Goal: Information Seeking & Learning: Learn about a topic

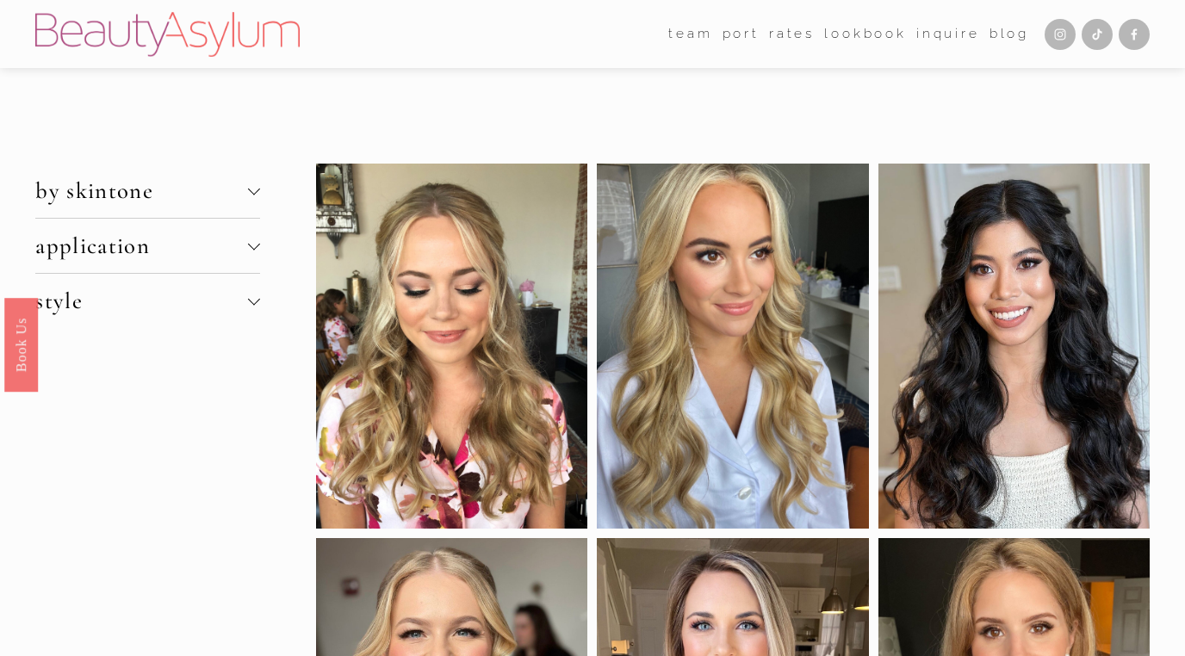
click at [254, 194] on div at bounding box center [254, 191] width 12 height 12
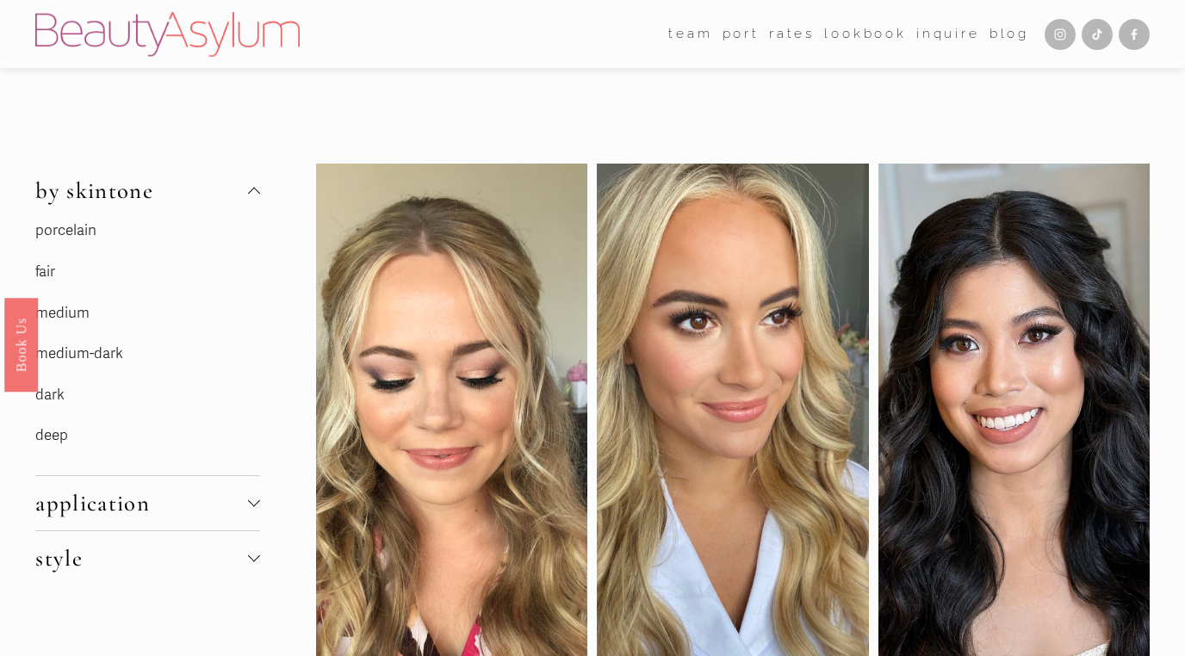
click at [84, 231] on link "porcelain" at bounding box center [65, 230] width 61 height 18
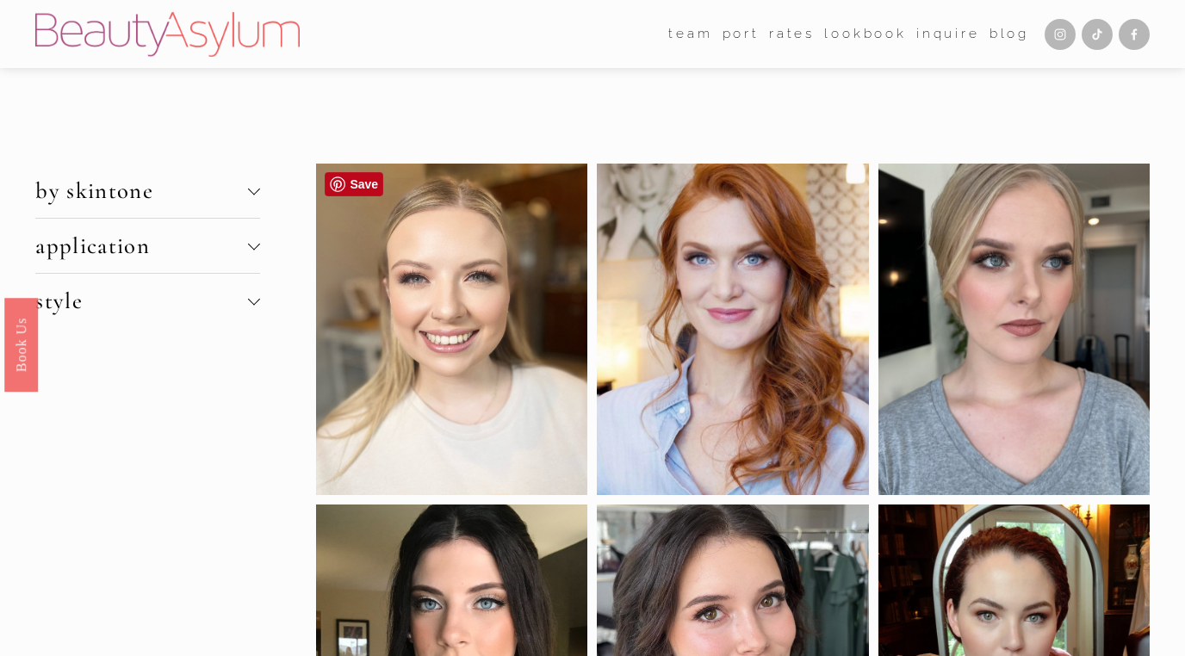
click at [470, 331] on div at bounding box center [451, 330] width 271 height 332
click at [251, 190] on div at bounding box center [254, 189] width 12 height 12
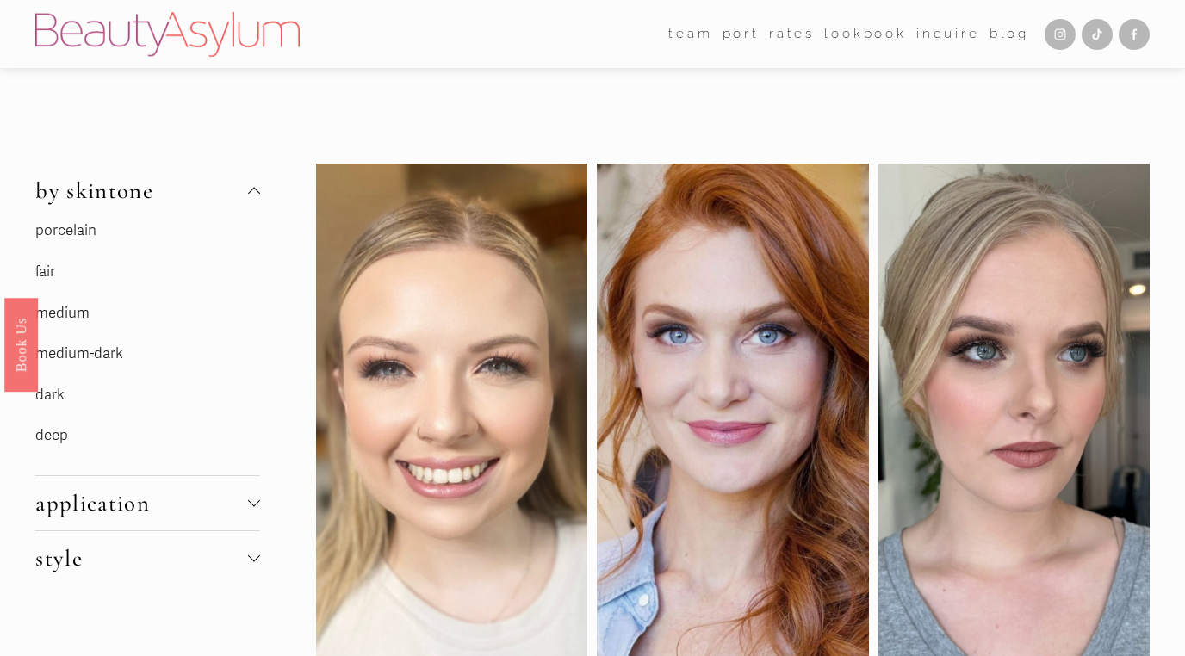
click at [53, 273] on link "fair" at bounding box center [45, 272] width 20 height 18
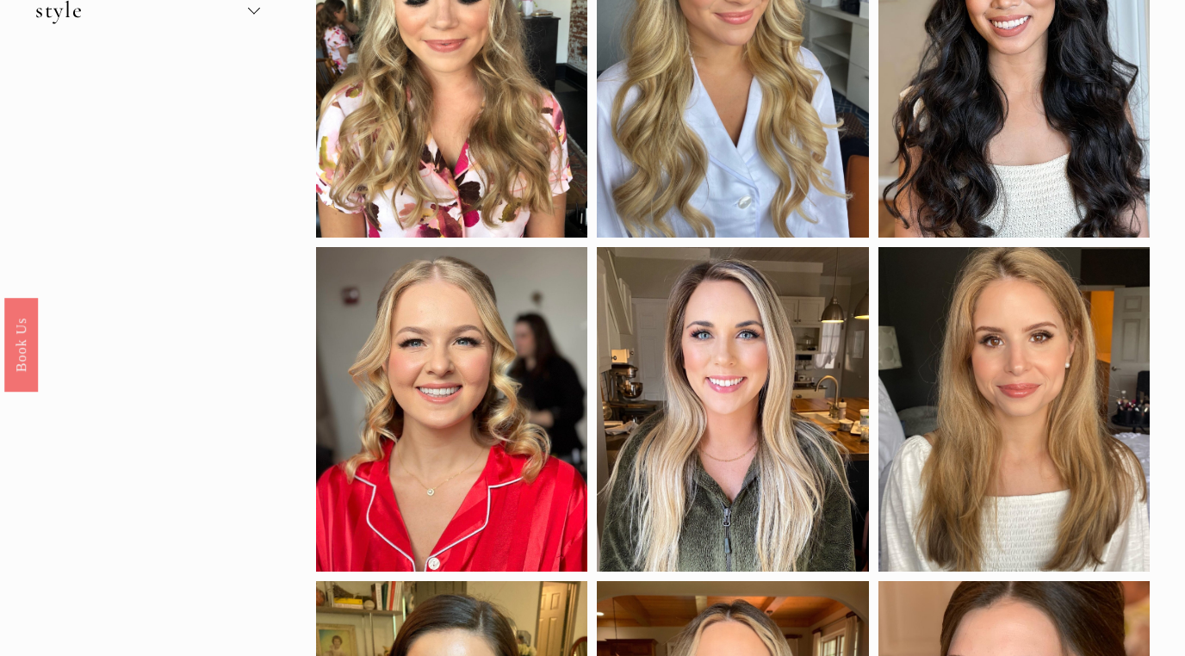
scroll to position [289, 0]
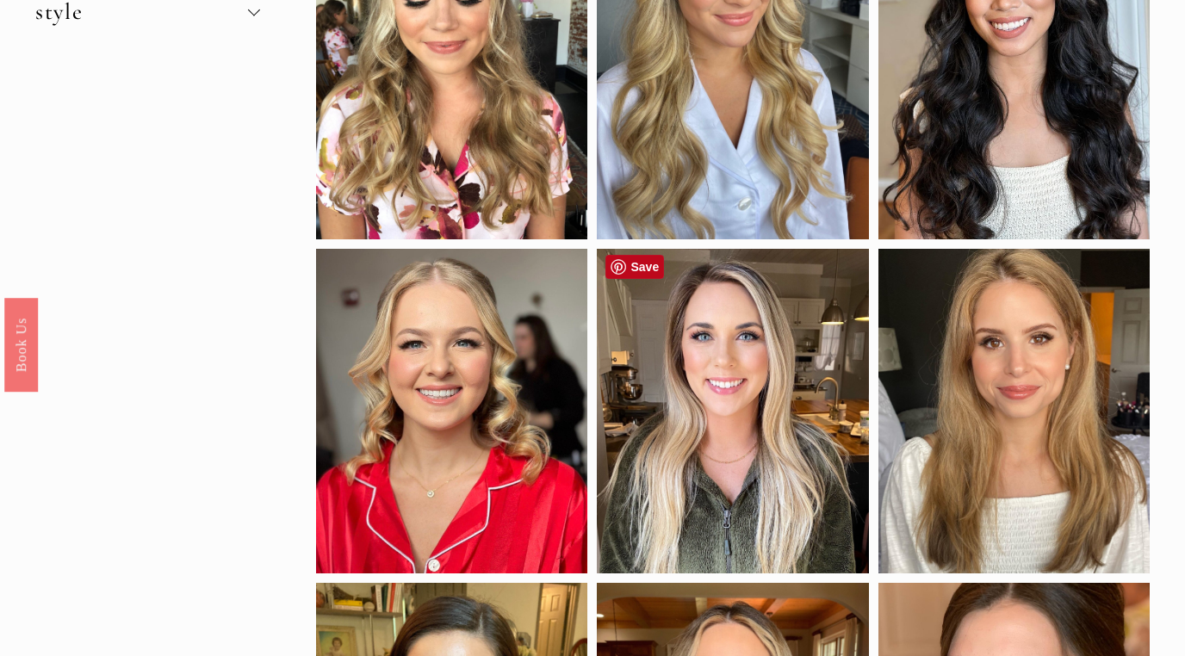
click at [752, 463] on div at bounding box center [732, 411] width 271 height 325
click at [716, 358] on div at bounding box center [732, 411] width 271 height 325
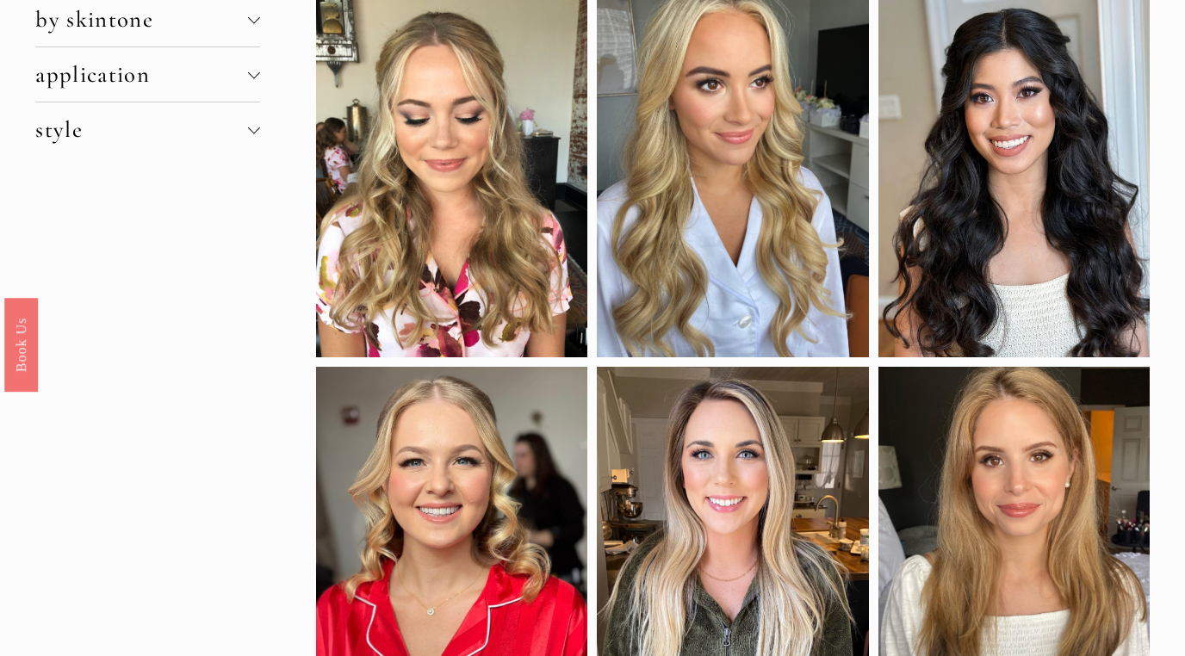
scroll to position [0, 0]
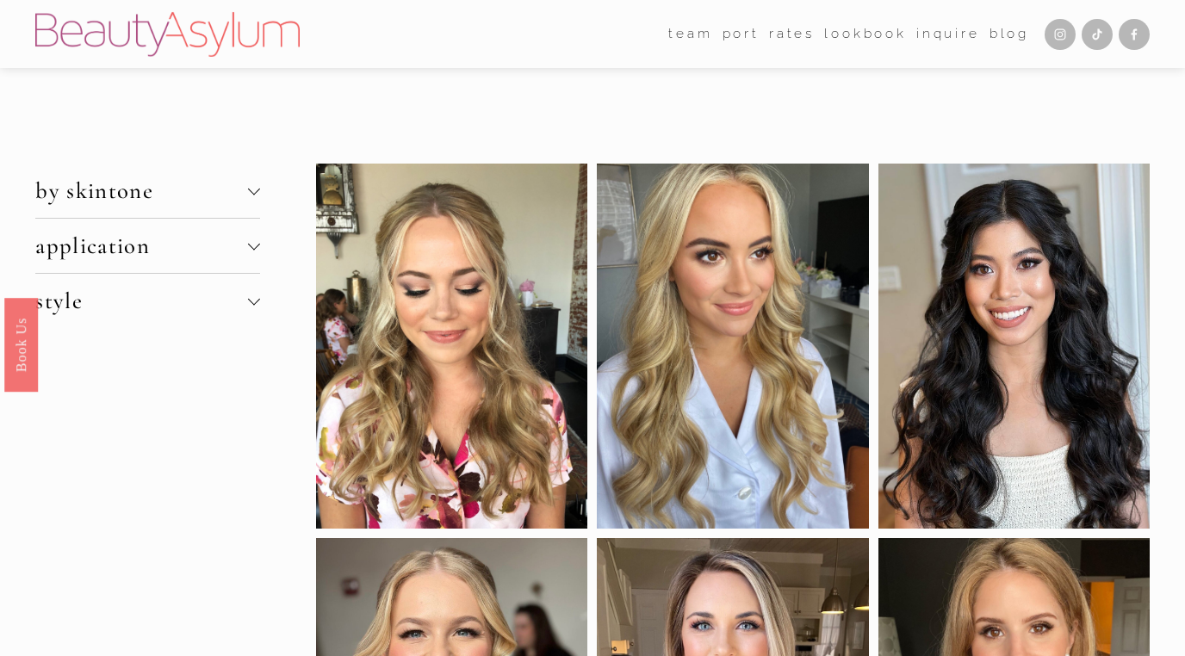
click at [140, 200] on span "by skintone" at bounding box center [141, 191] width 213 height 28
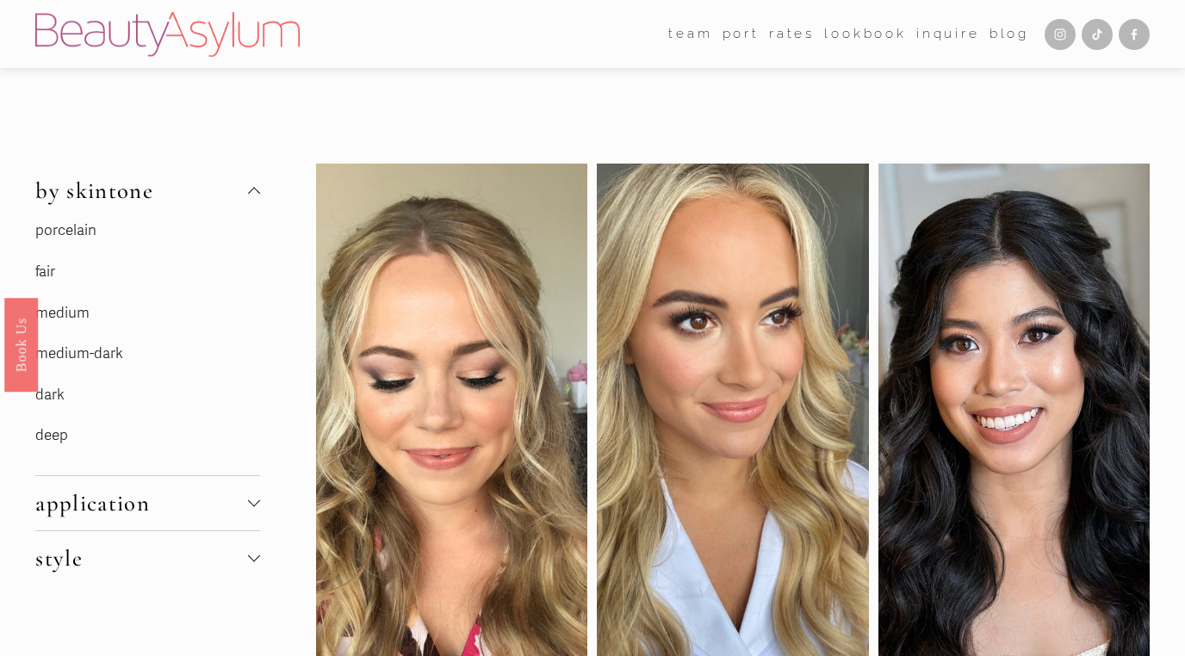
click at [122, 233] on p "porcelain" at bounding box center [147, 231] width 225 height 27
click at [84, 229] on link "porcelain" at bounding box center [65, 230] width 61 height 18
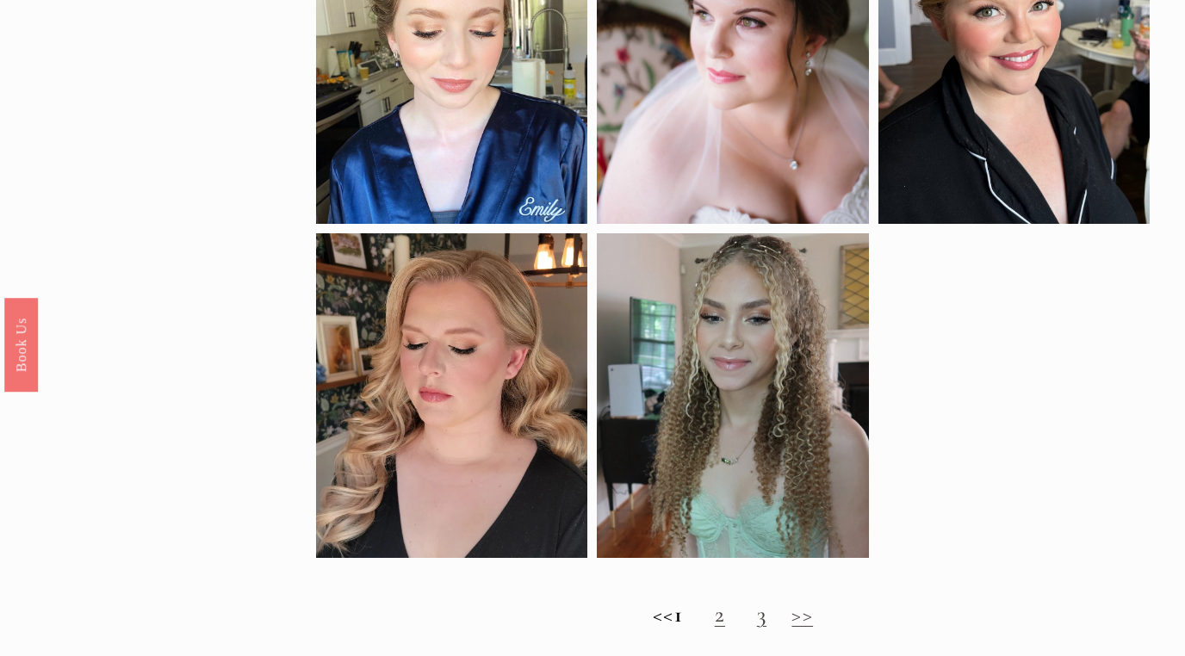
scroll to position [943, 0]
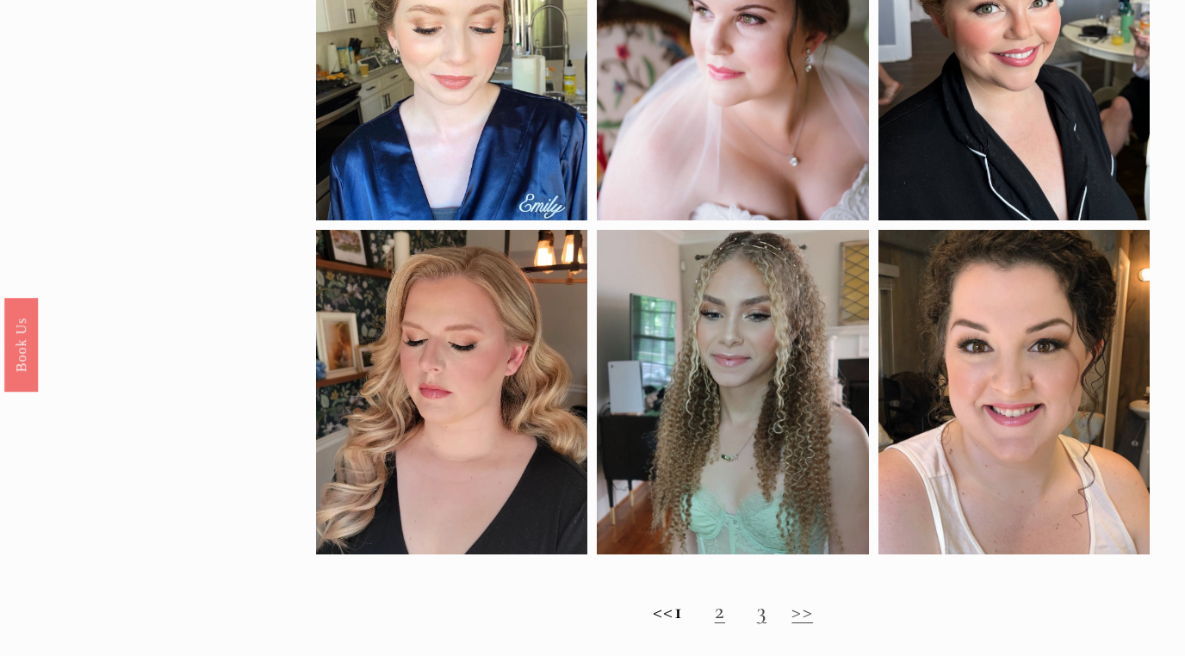
click at [740, 611] on h2 "<< 1 2 3 >>" at bounding box center [732, 611] width 833 height 27
click at [725, 612] on link "2" at bounding box center [720, 611] width 10 height 28
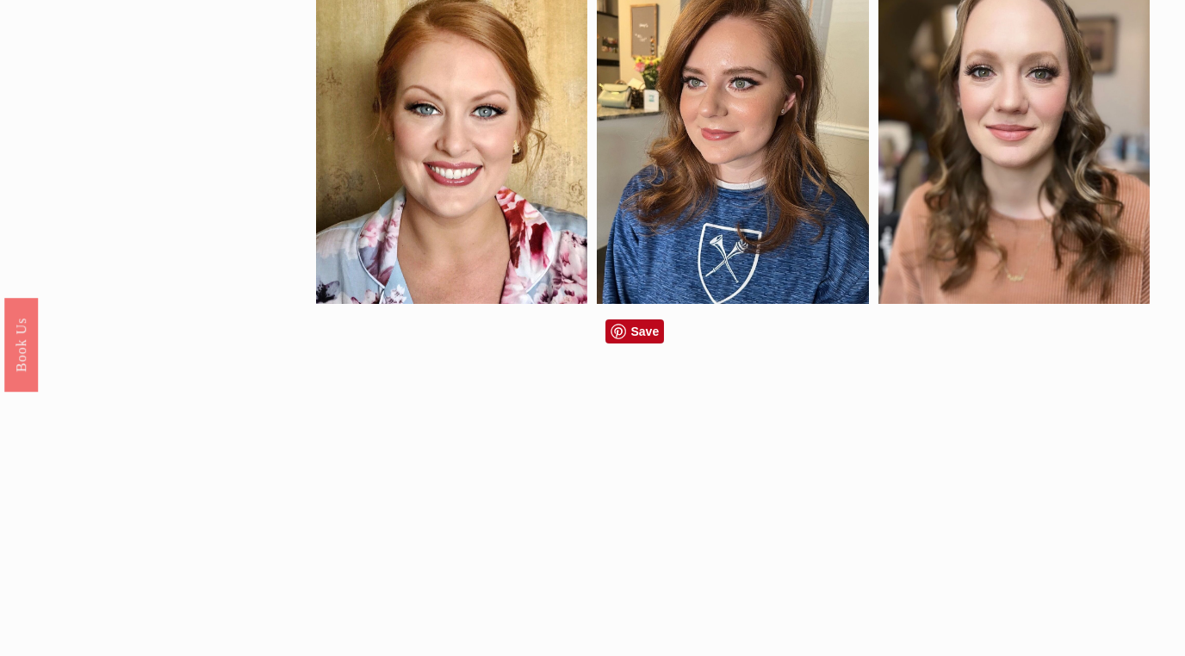
scroll to position [922, 0]
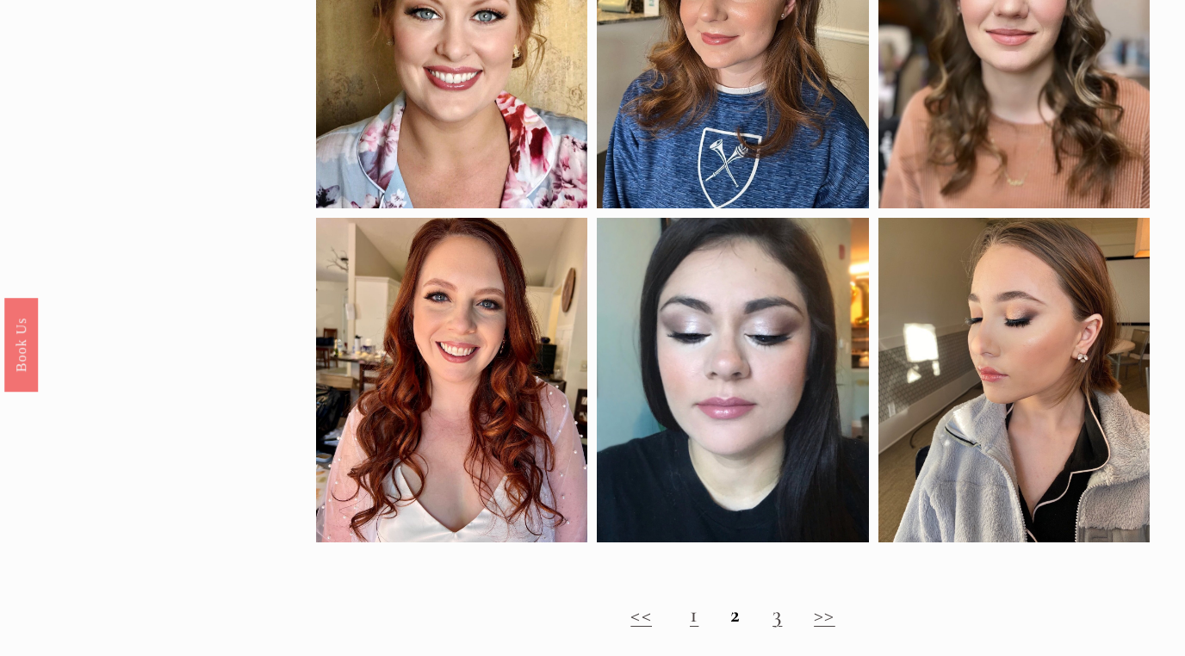
click at [780, 610] on link "3" at bounding box center [777, 614] width 9 height 28
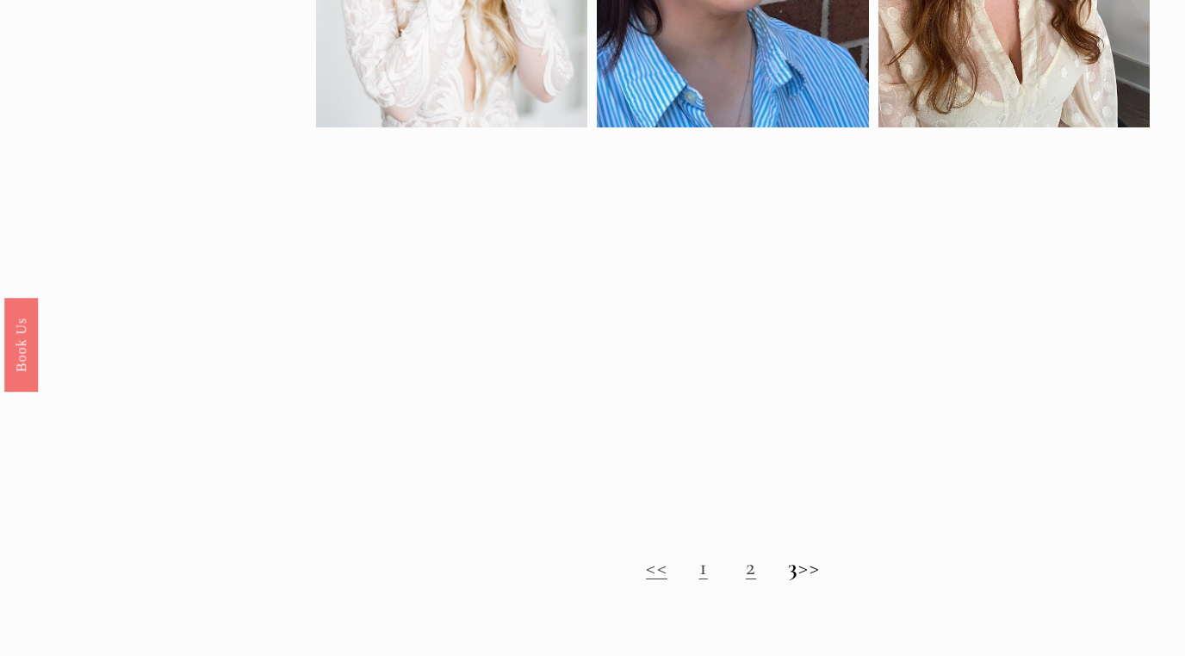
scroll to position [999, 0]
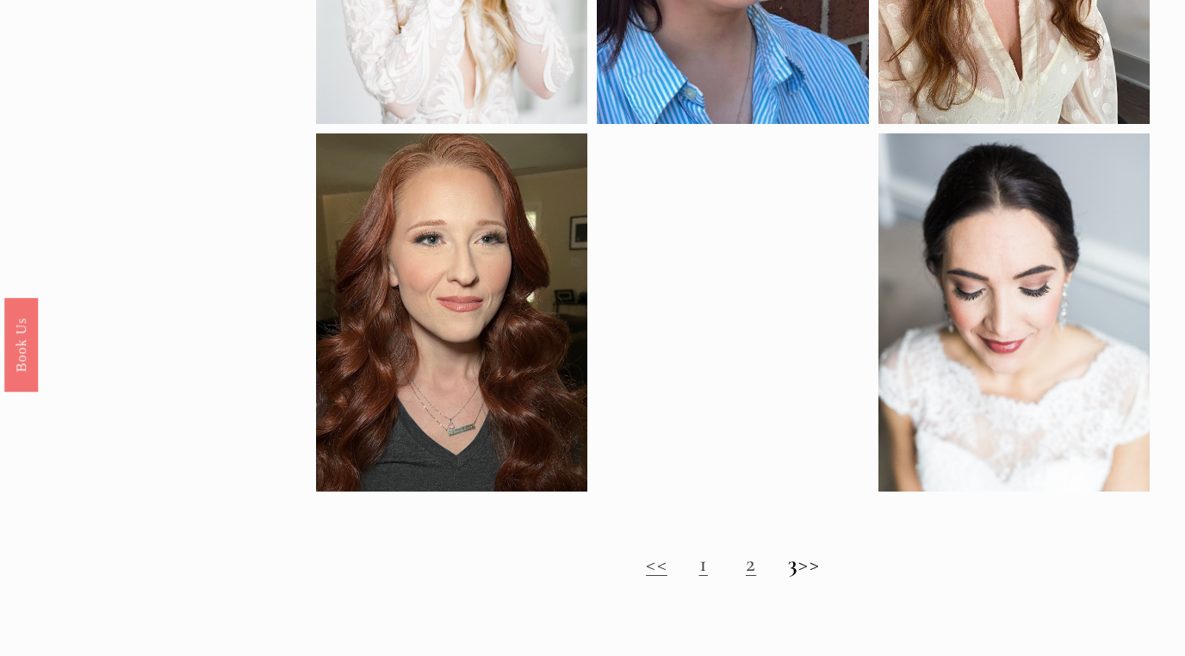
click at [834, 568] on h2 "<< 1 2 3 >>" at bounding box center [732, 563] width 833 height 27
click at [646, 569] on link "<<" at bounding box center [657, 564] width 22 height 28
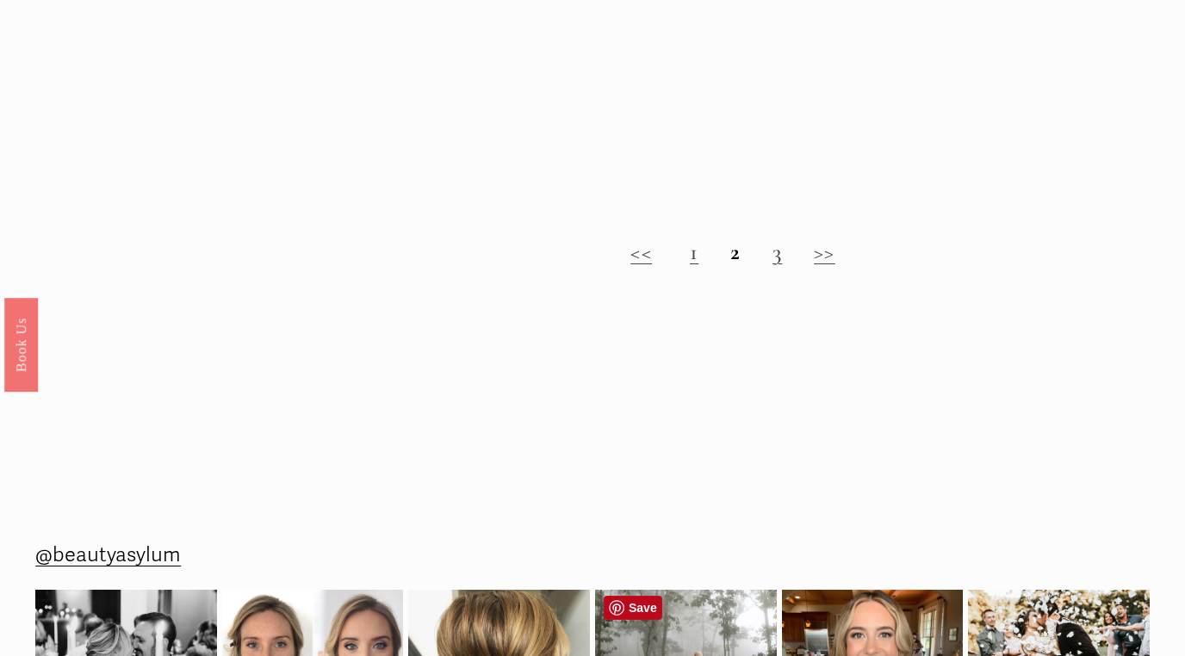
scroll to position [1261, 0]
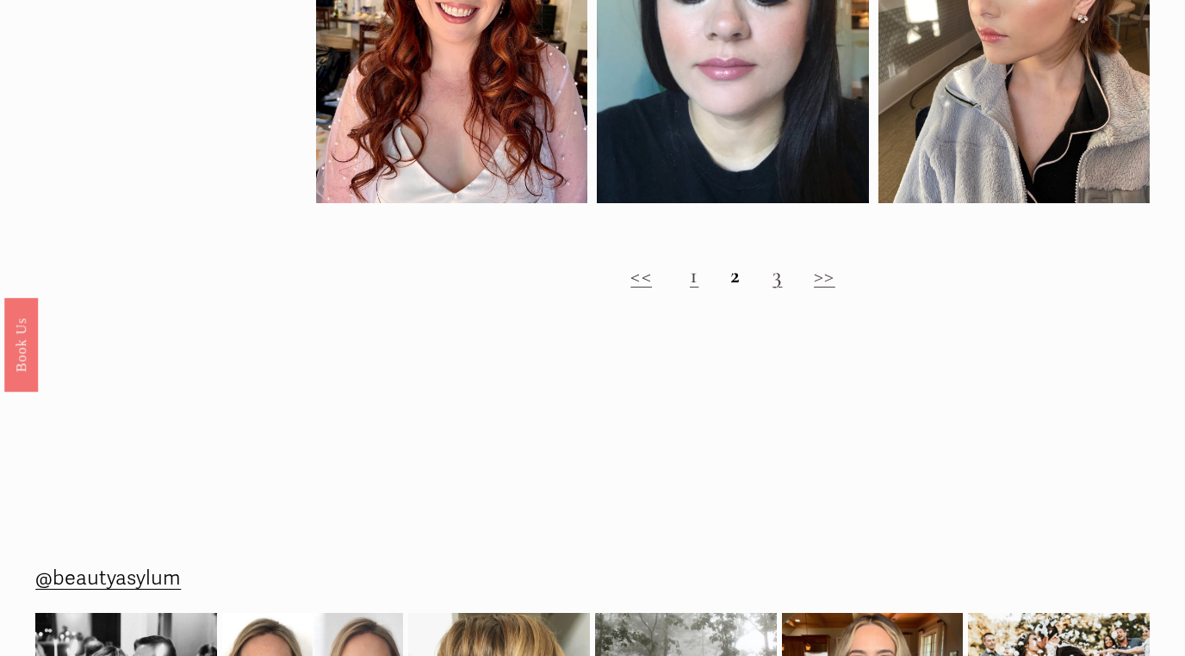
click at [642, 270] on link "<<" at bounding box center [642, 275] width 22 height 28
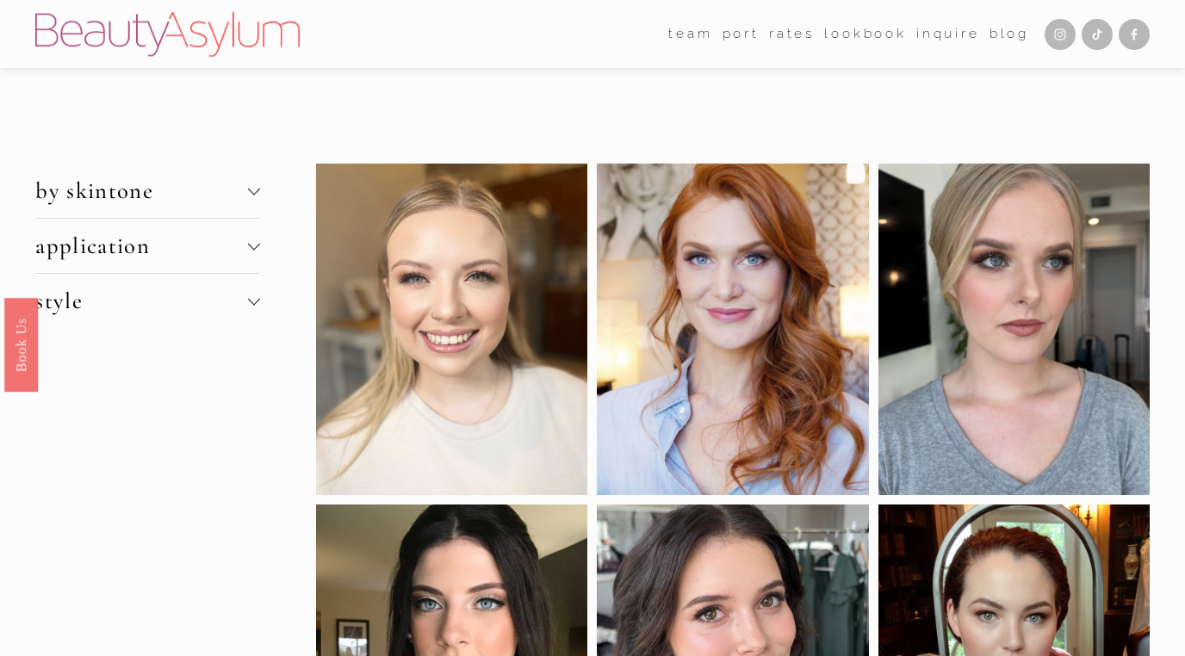
click at [173, 270] on button "application" at bounding box center [147, 246] width 225 height 54
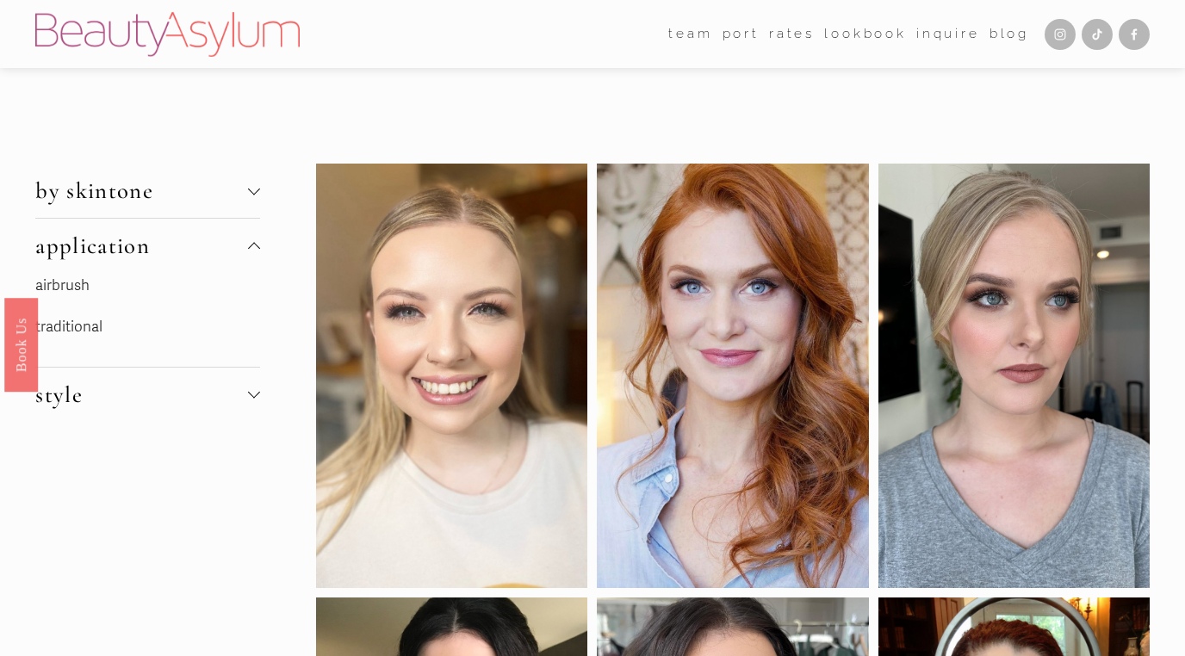
click at [72, 280] on link "airbrush" at bounding box center [62, 286] width 54 height 18
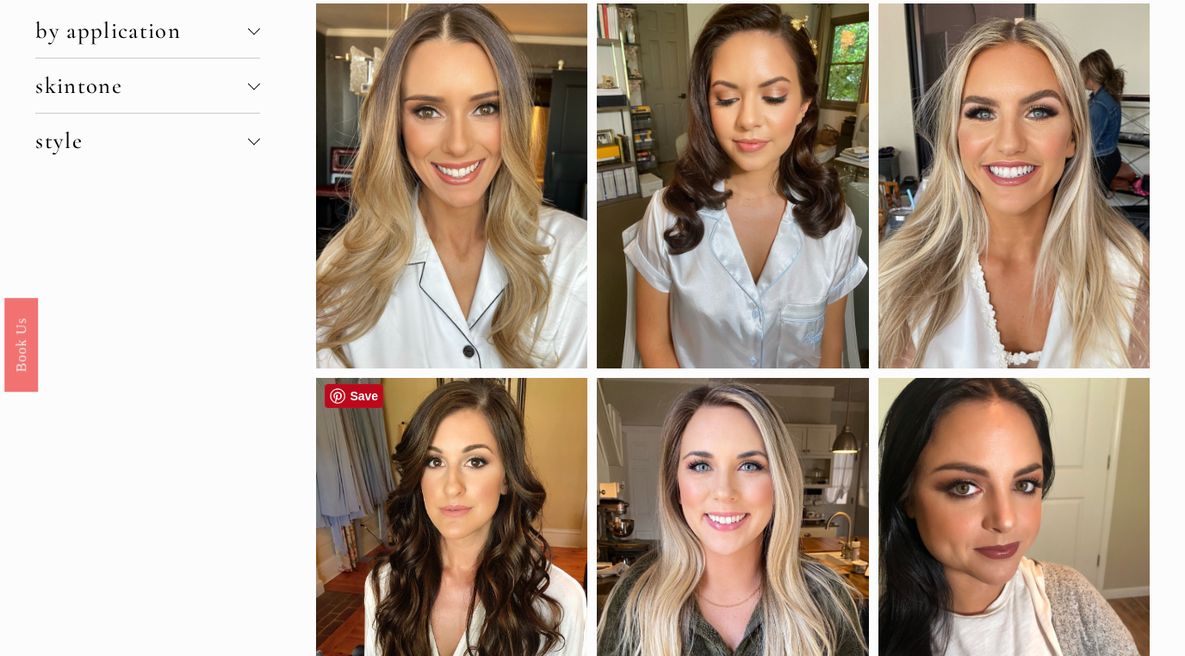
scroll to position [51, 0]
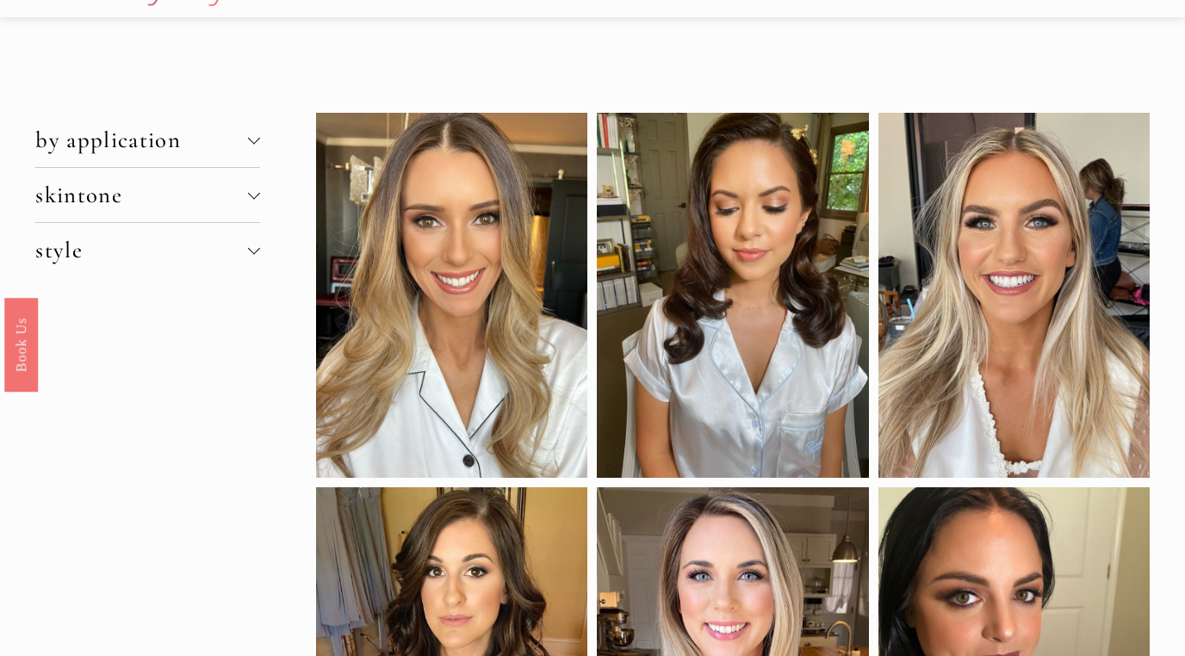
click at [233, 204] on span "skintone" at bounding box center [141, 195] width 213 height 28
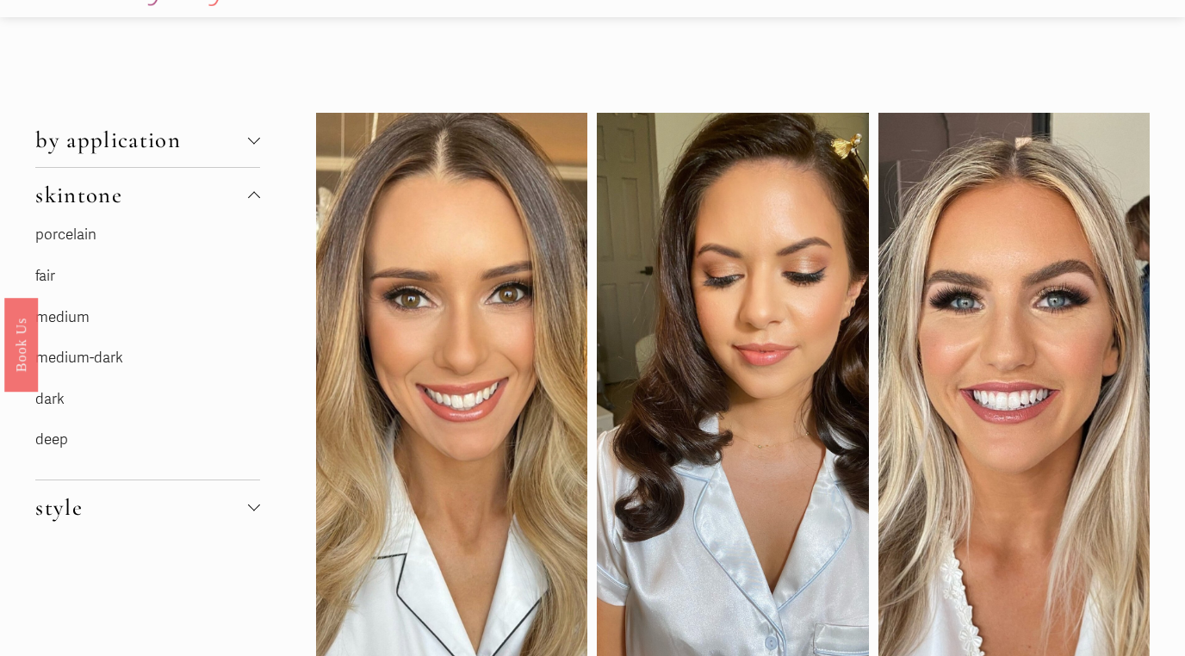
click at [252, 501] on div at bounding box center [254, 506] width 12 height 12
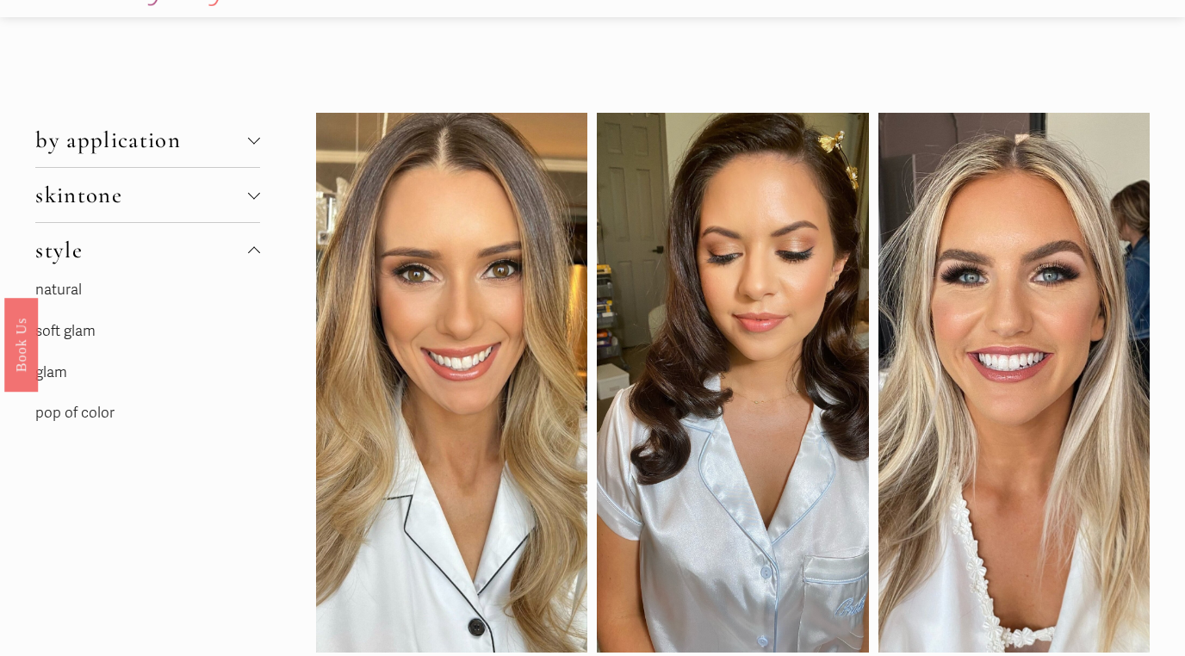
click at [259, 142] on div at bounding box center [254, 140] width 12 height 12
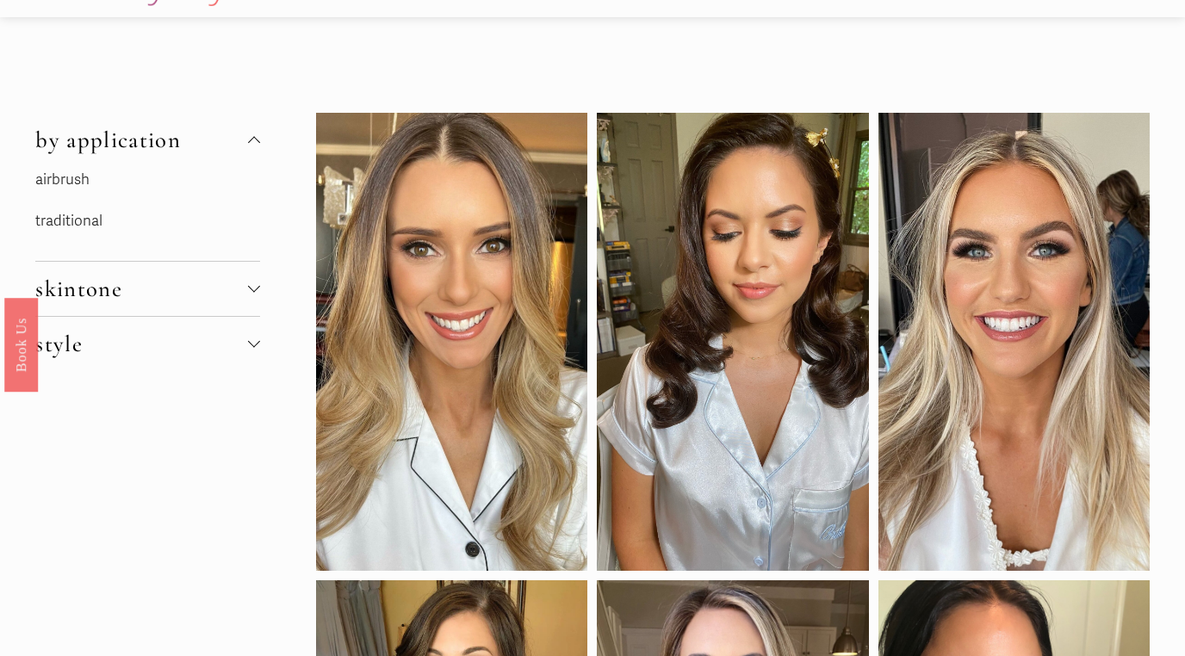
click at [76, 221] on link "traditional" at bounding box center [68, 221] width 67 height 18
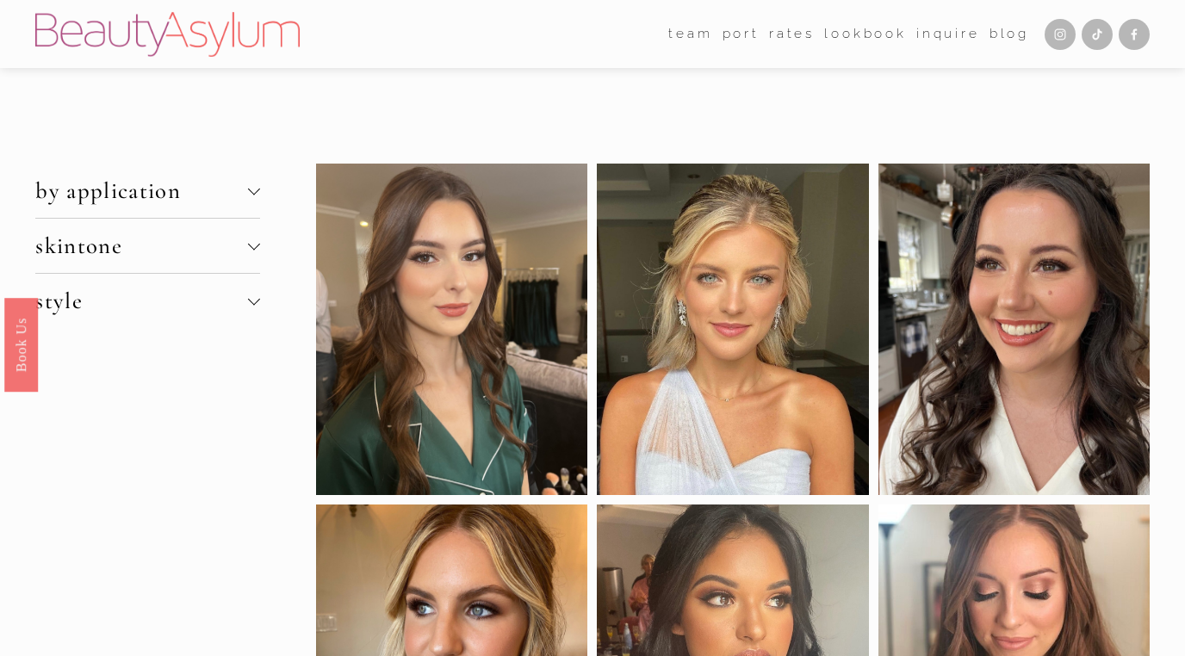
click at [128, 301] on span "style" at bounding box center [141, 301] width 213 height 28
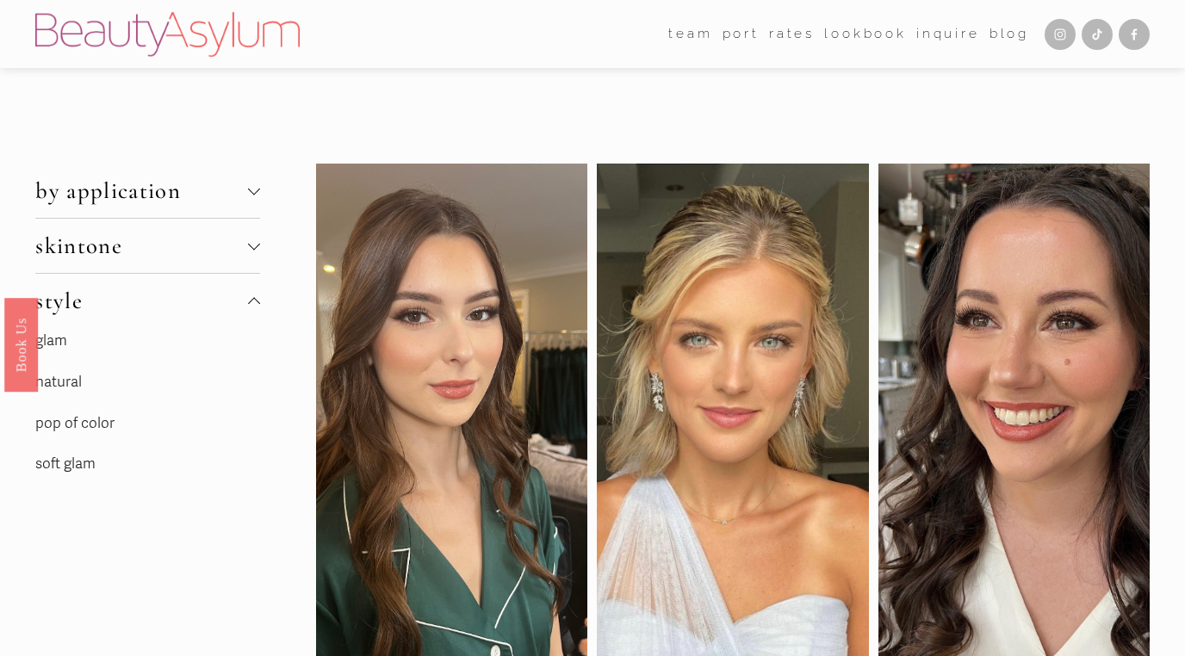
click at [69, 338] on p "glam" at bounding box center [147, 341] width 225 height 27
click at [55, 339] on link "glam" at bounding box center [51, 341] width 32 height 18
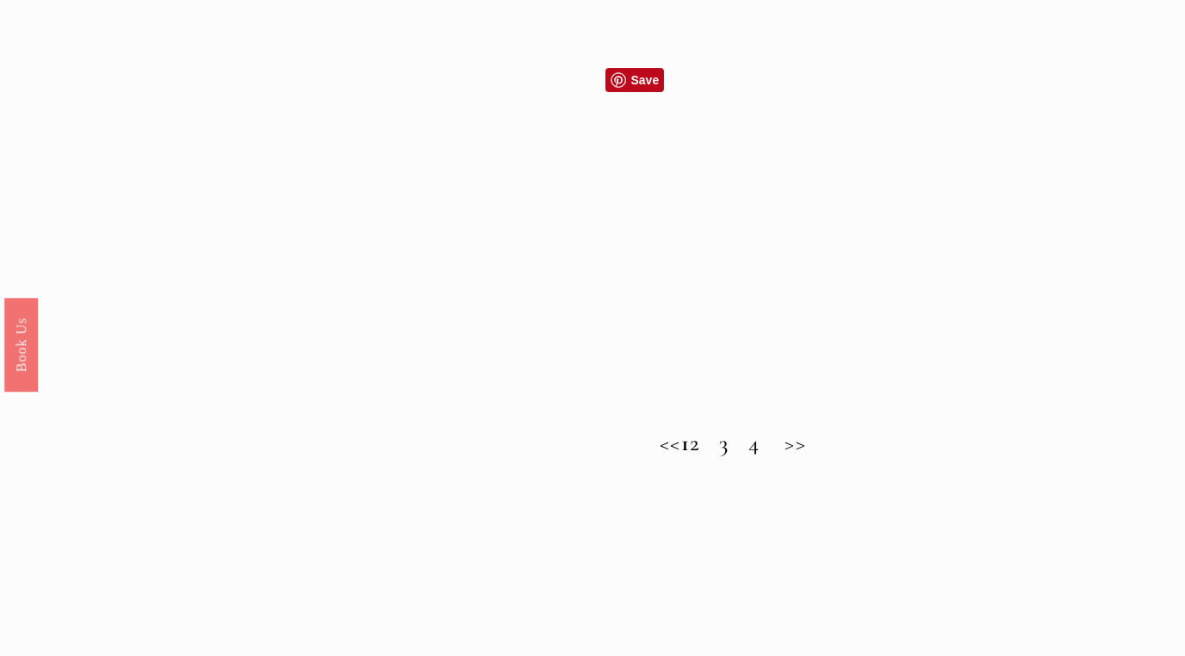
scroll to position [1481, 0]
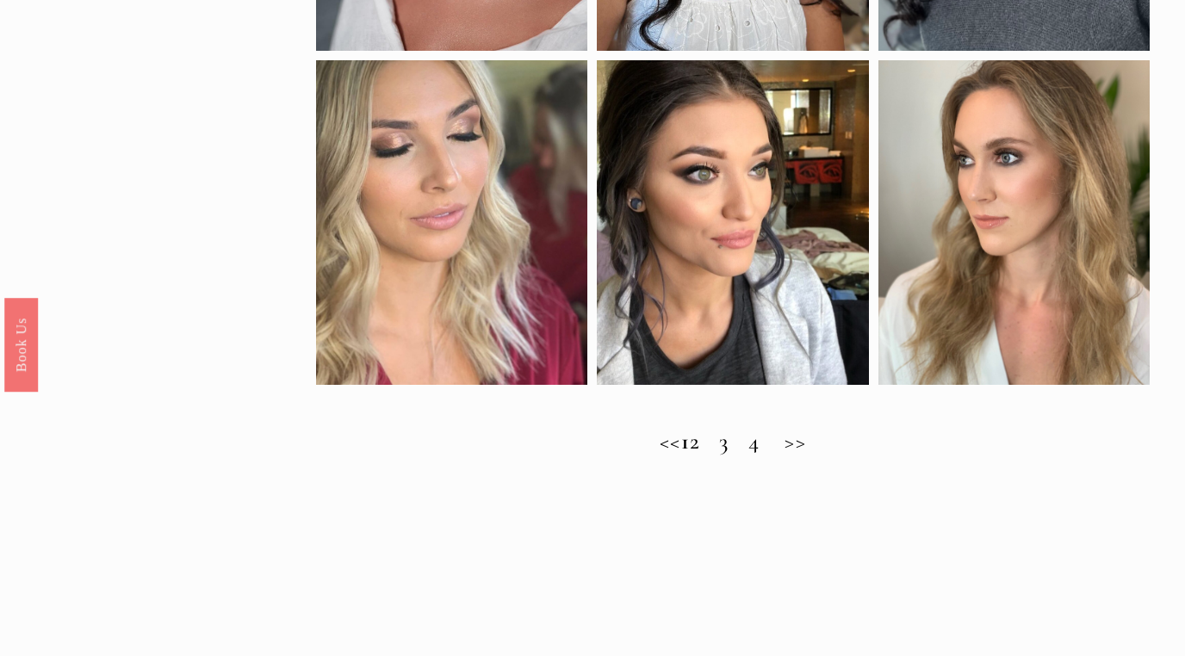
click at [717, 439] on h2 "<< 1 2 3 4 >>" at bounding box center [732, 441] width 833 height 27
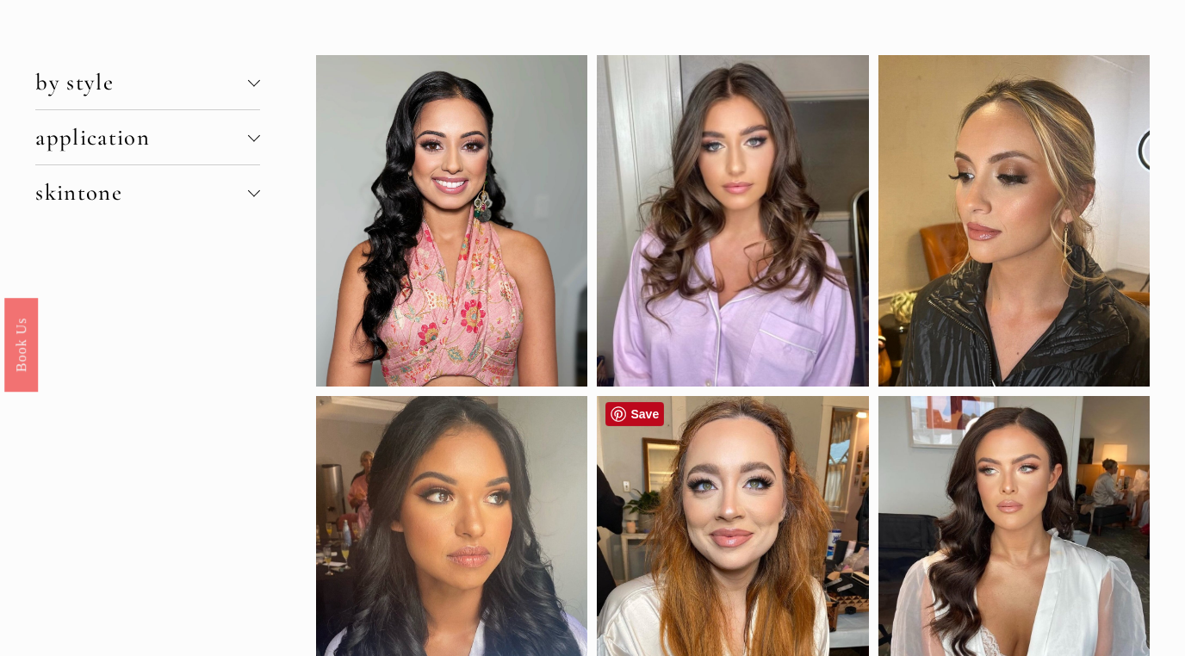
scroll to position [0, 0]
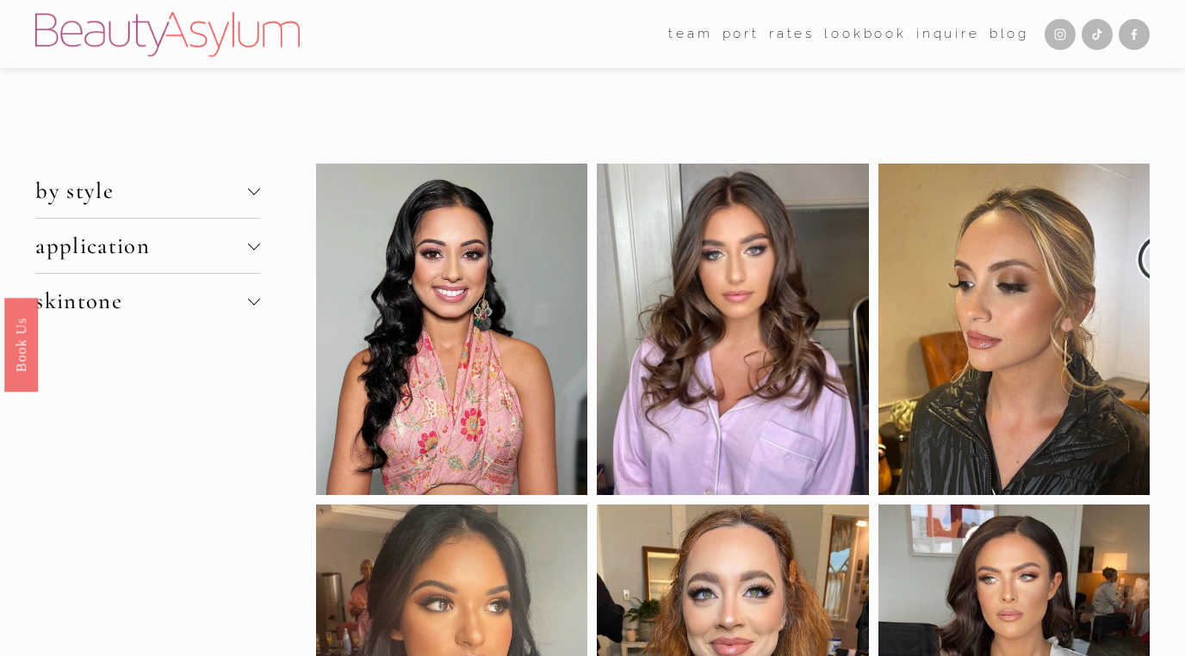
click at [143, 188] on span "by style" at bounding box center [141, 191] width 213 height 28
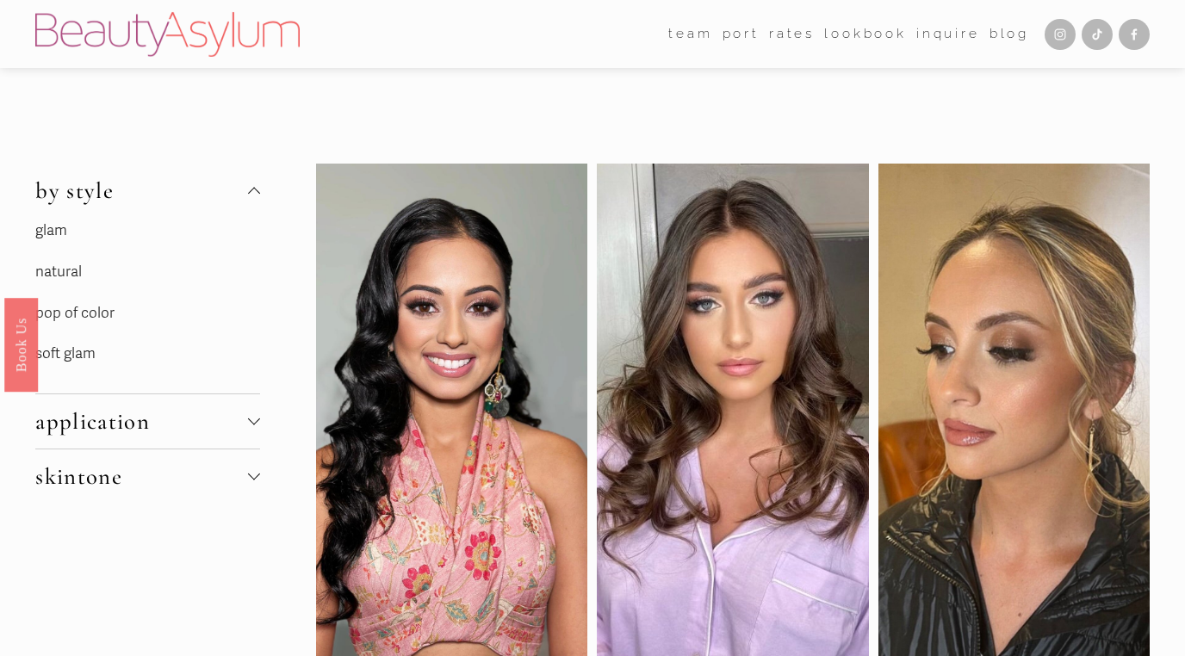
click at [60, 229] on link "glam" at bounding box center [51, 230] width 32 height 18
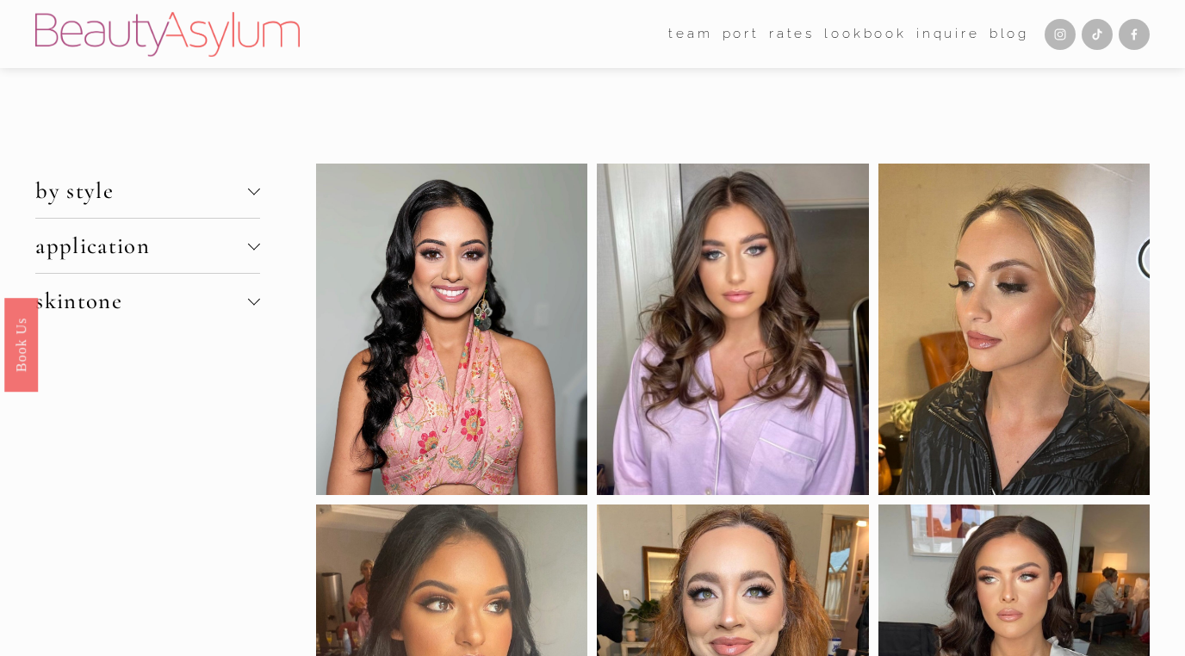
click at [92, 190] on span "by style" at bounding box center [141, 191] width 213 height 28
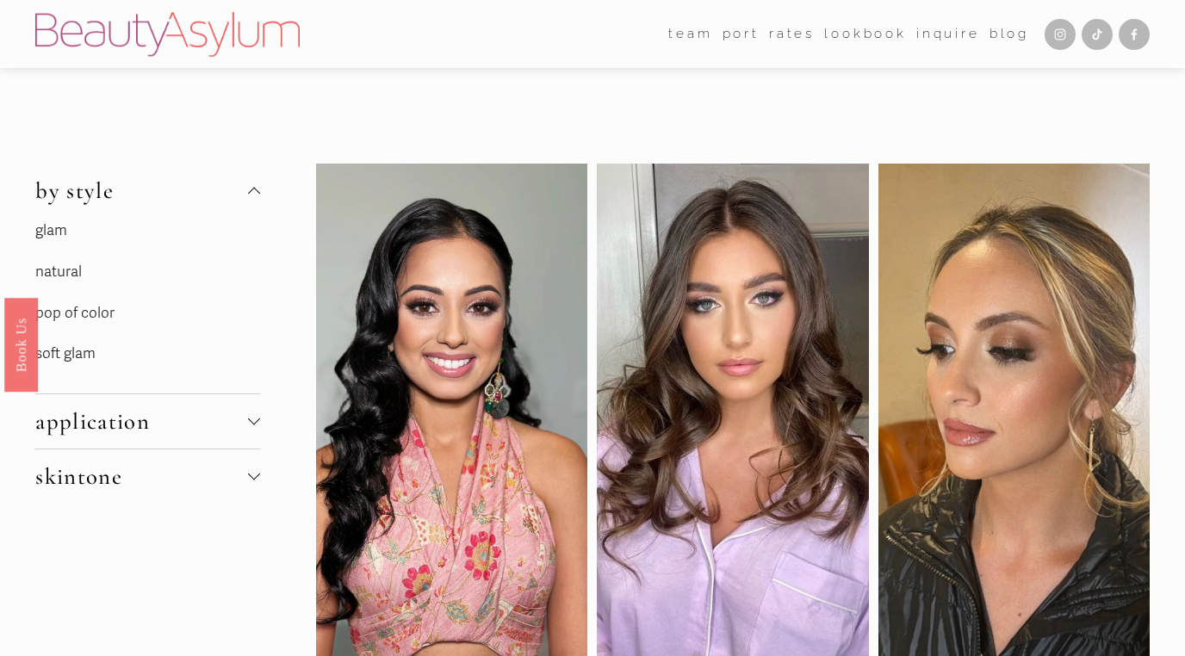
click at [85, 351] on link "soft glam" at bounding box center [65, 354] width 60 height 18
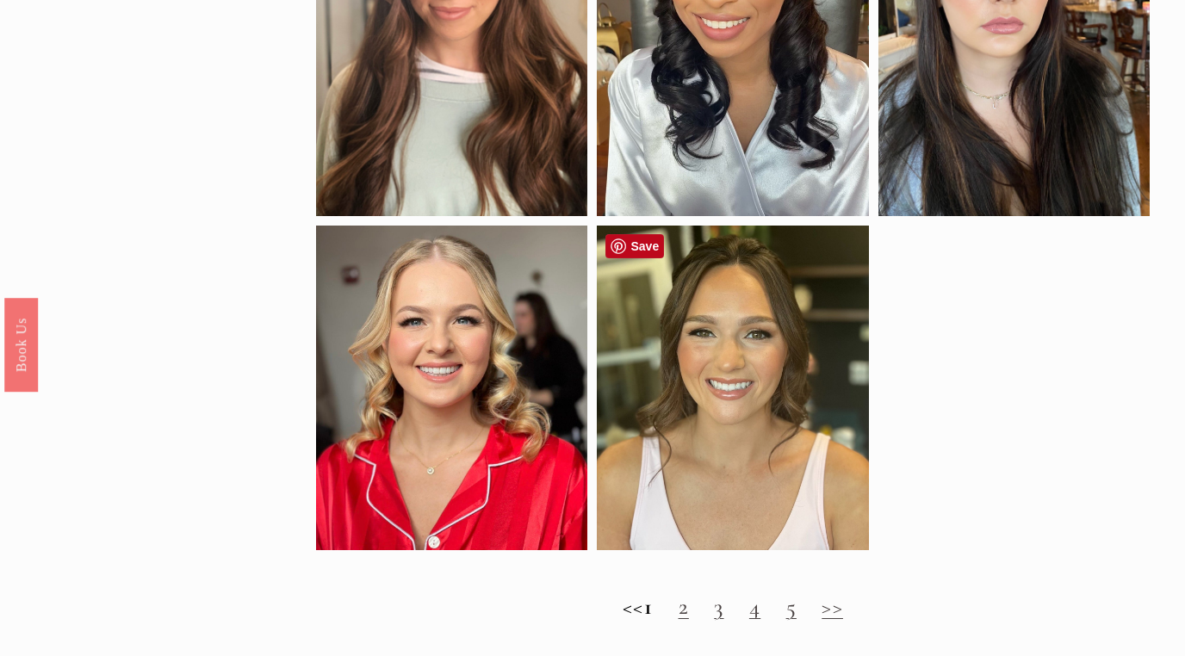
scroll to position [1410, 0]
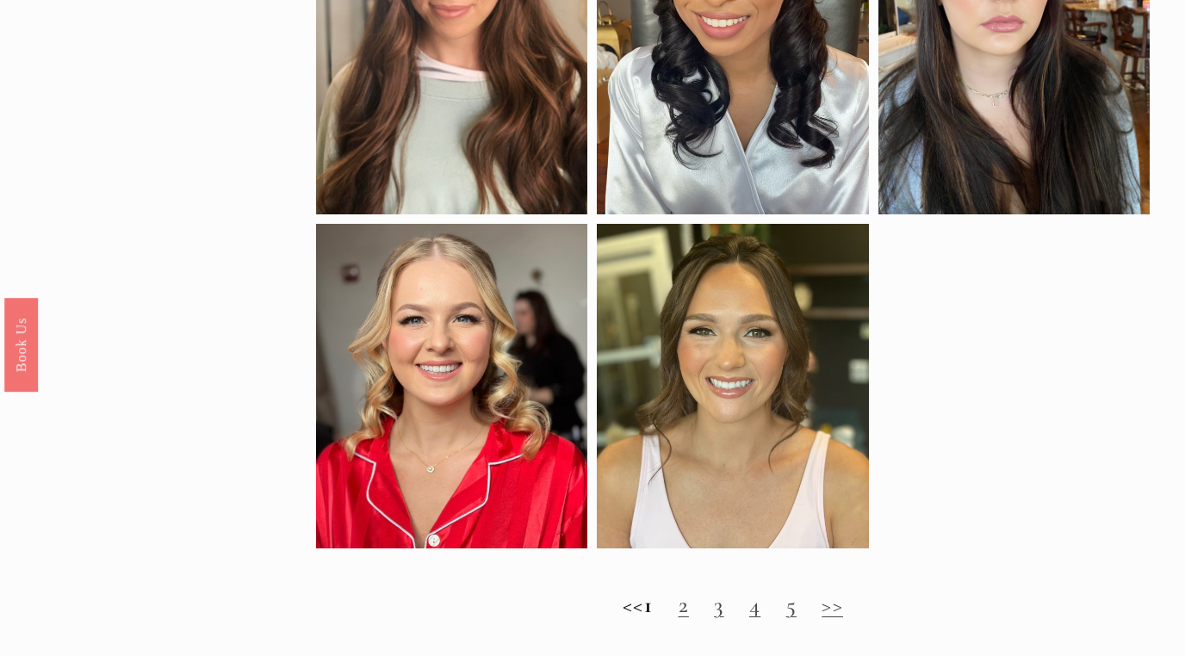
click at [843, 611] on link ">>" at bounding box center [833, 605] width 22 height 28
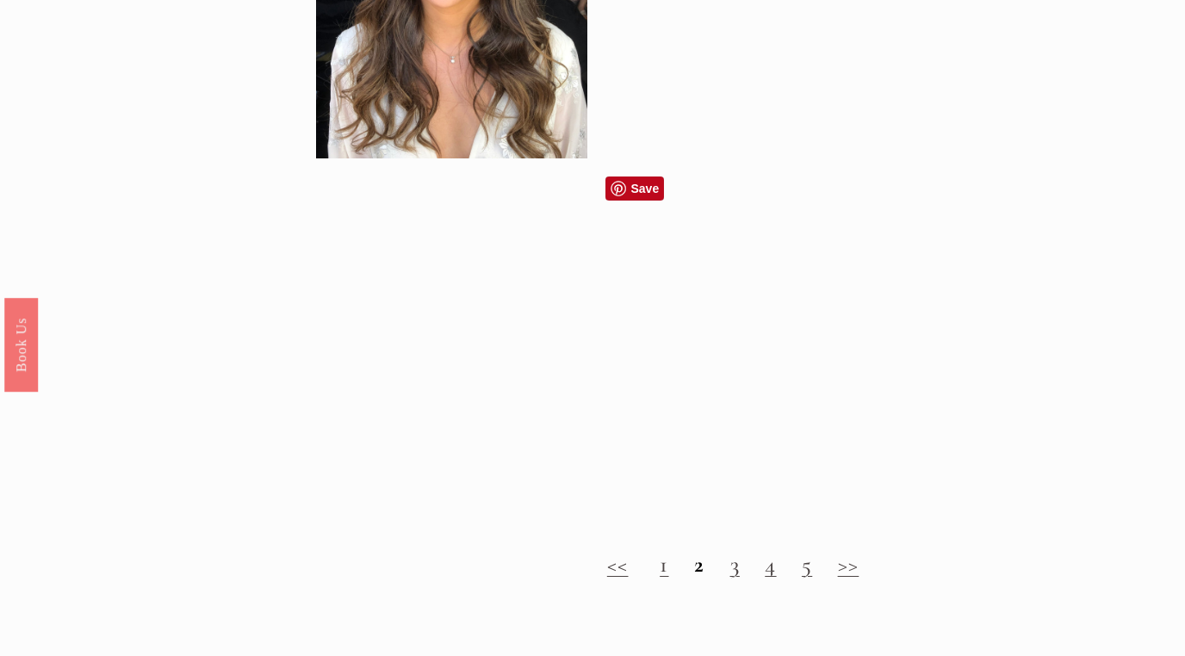
scroll to position [1409, 0]
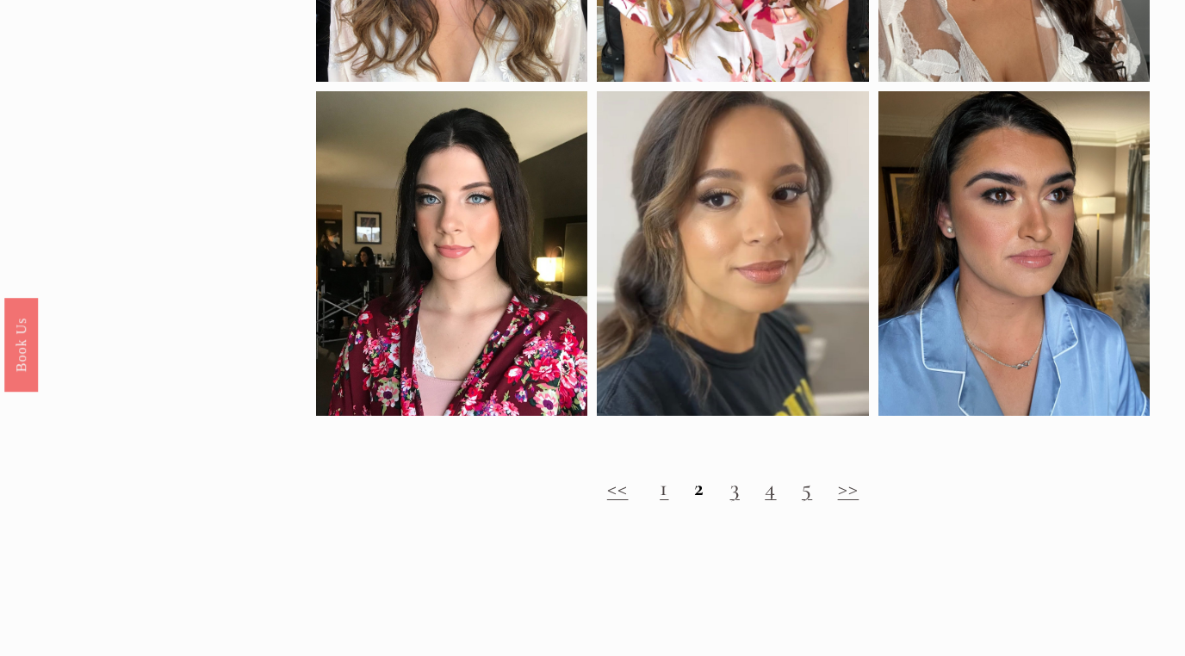
click at [852, 491] on link ">>" at bounding box center [849, 488] width 22 height 28
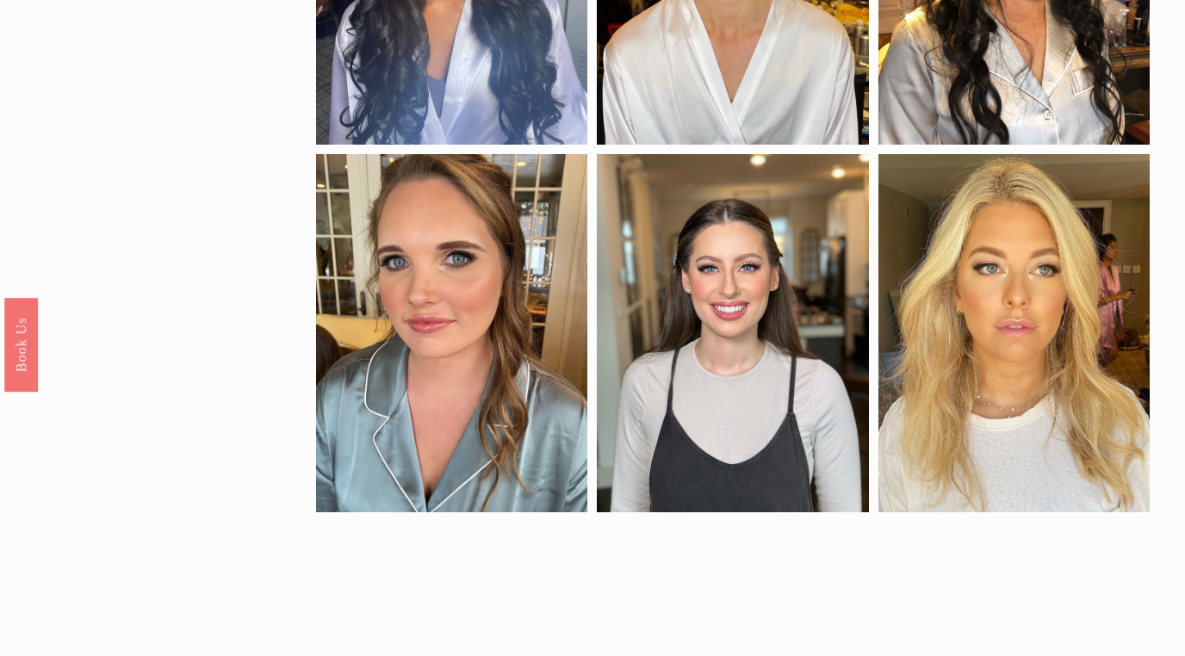
scroll to position [761, 0]
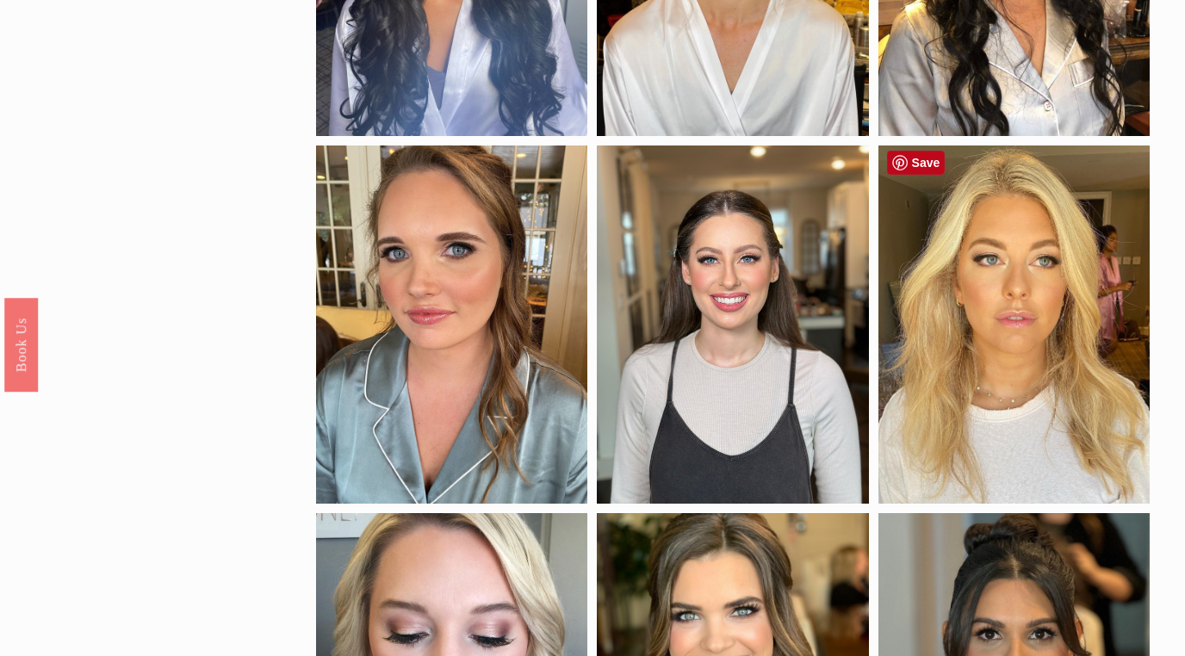
click at [1008, 357] on div at bounding box center [1014, 325] width 271 height 358
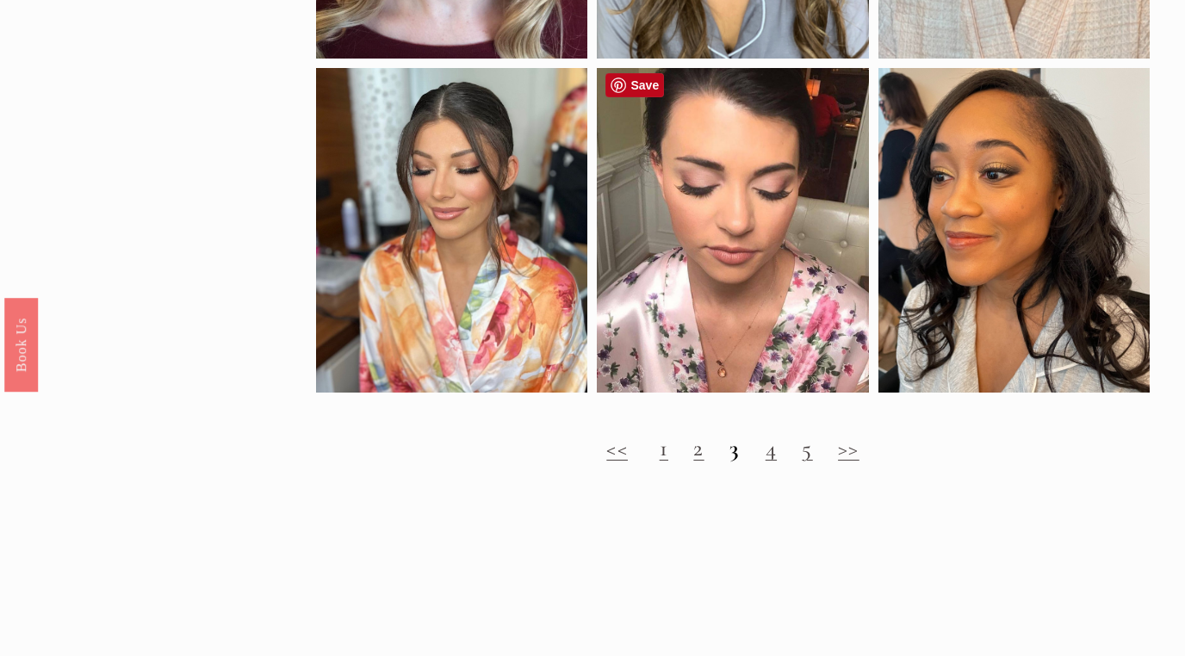
scroll to position [1543, 0]
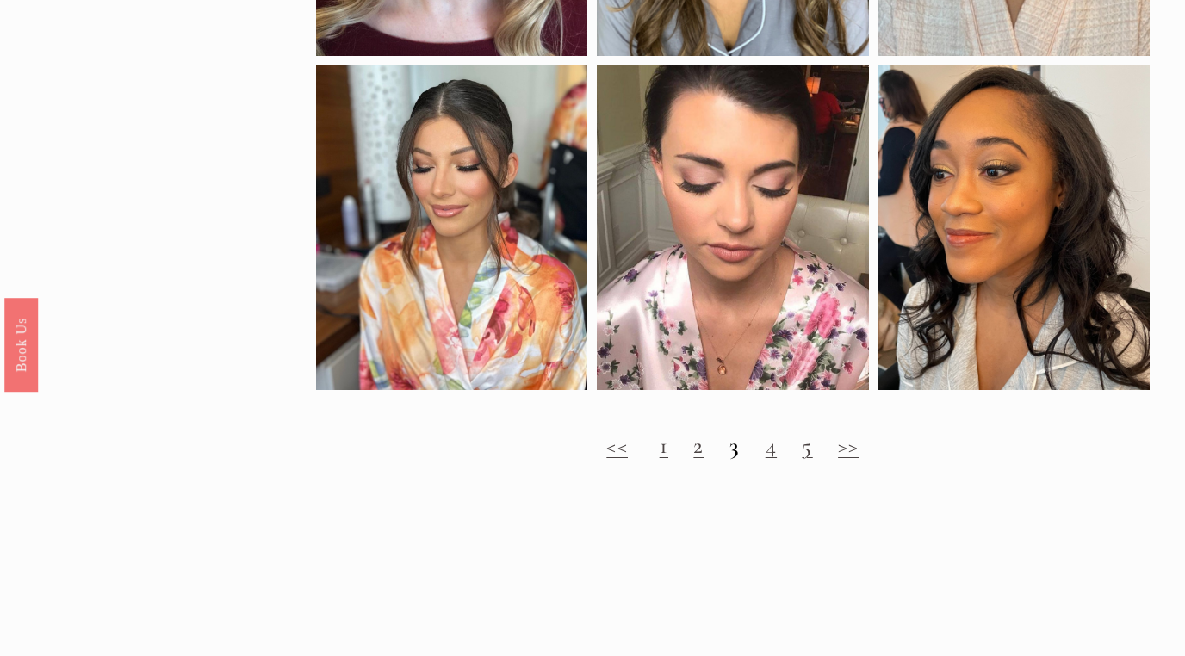
click at [853, 442] on link ">>" at bounding box center [849, 446] width 22 height 28
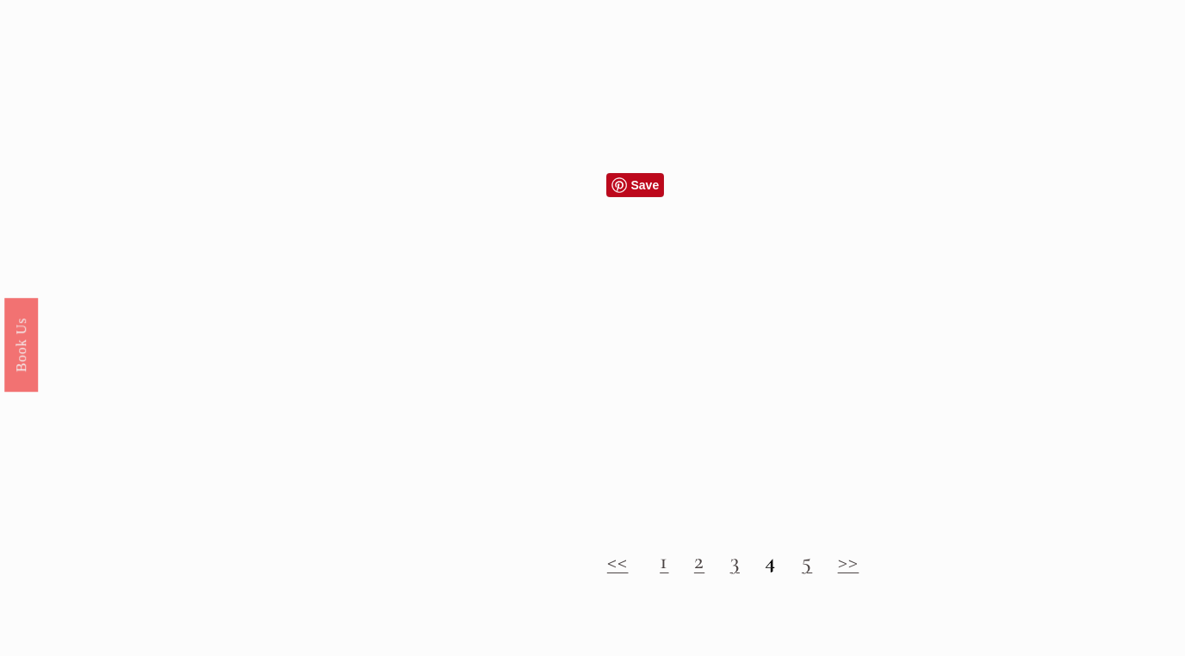
scroll to position [1475, 0]
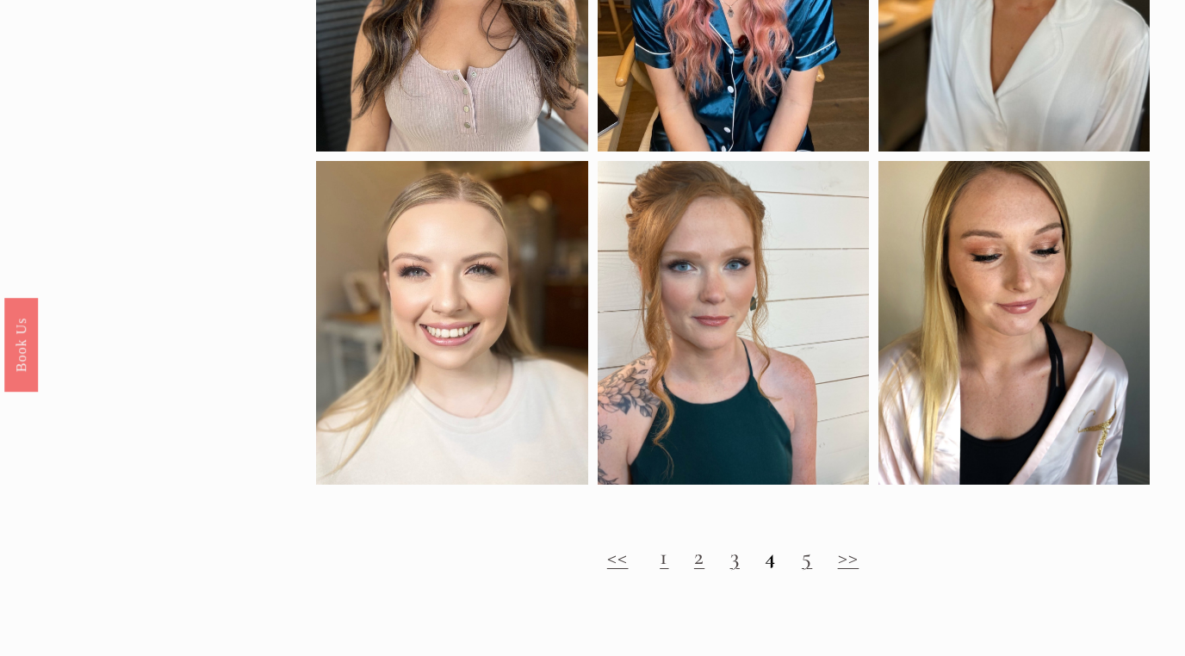
click at [849, 562] on link ">>" at bounding box center [849, 557] width 22 height 28
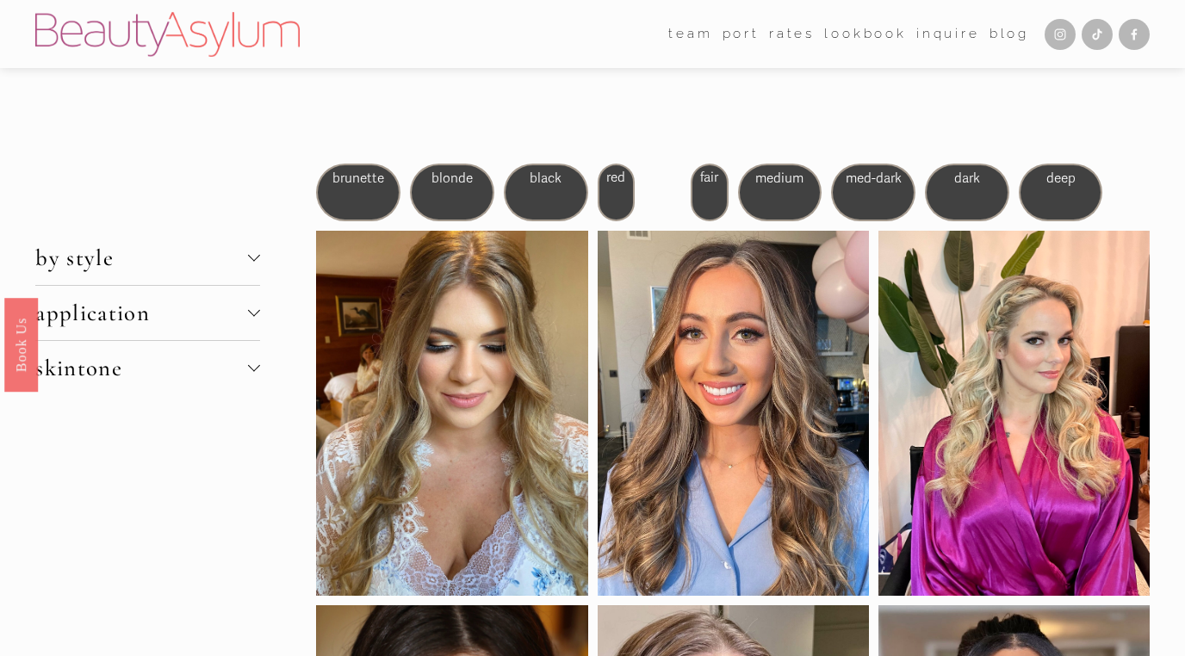
click at [217, 260] on span "by style" at bounding box center [141, 258] width 213 height 28
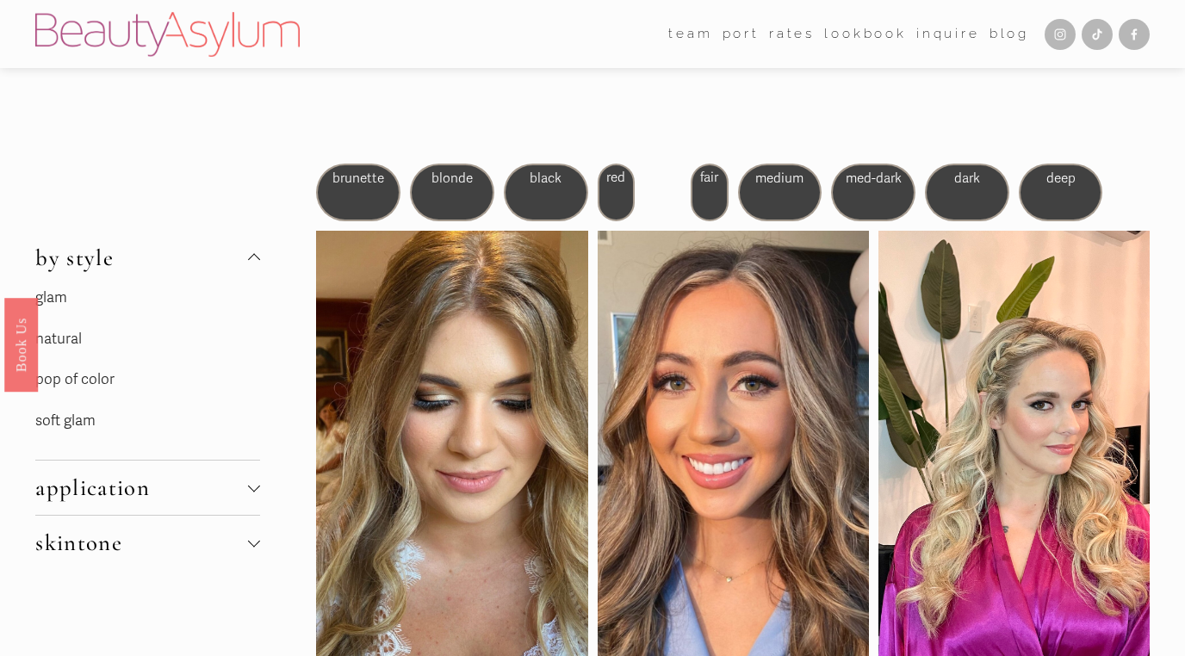
click at [59, 383] on link "pop of color" at bounding box center [74, 379] width 79 height 18
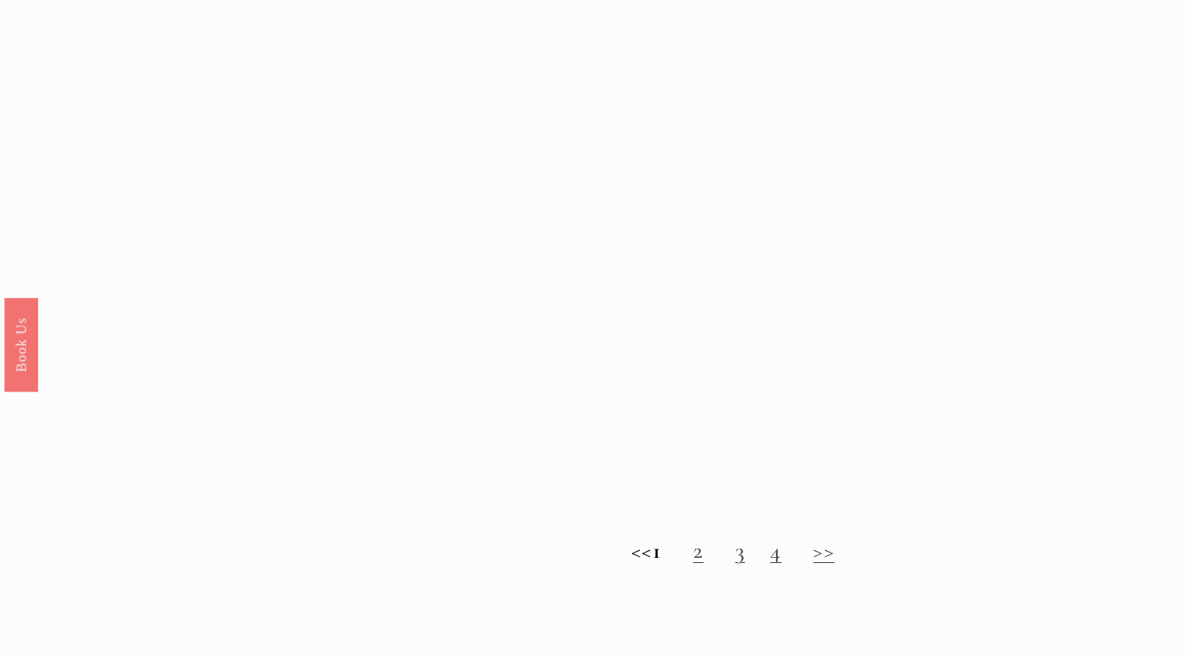
scroll to position [1449, 0]
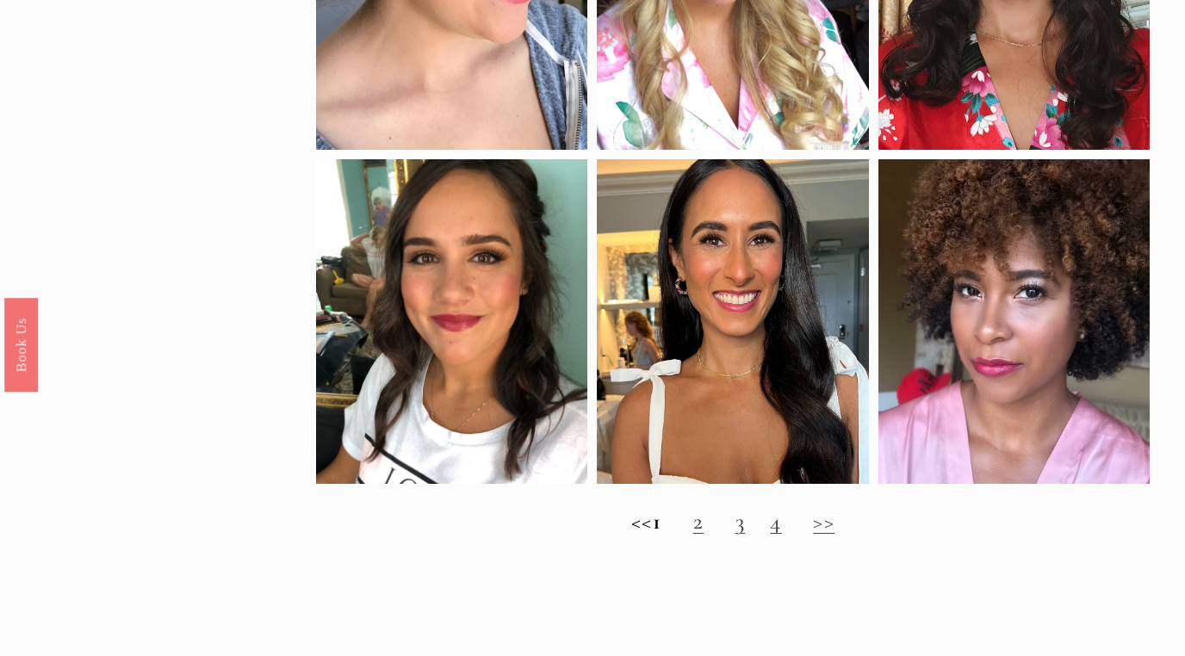
click at [835, 524] on link ">>" at bounding box center [824, 521] width 22 height 28
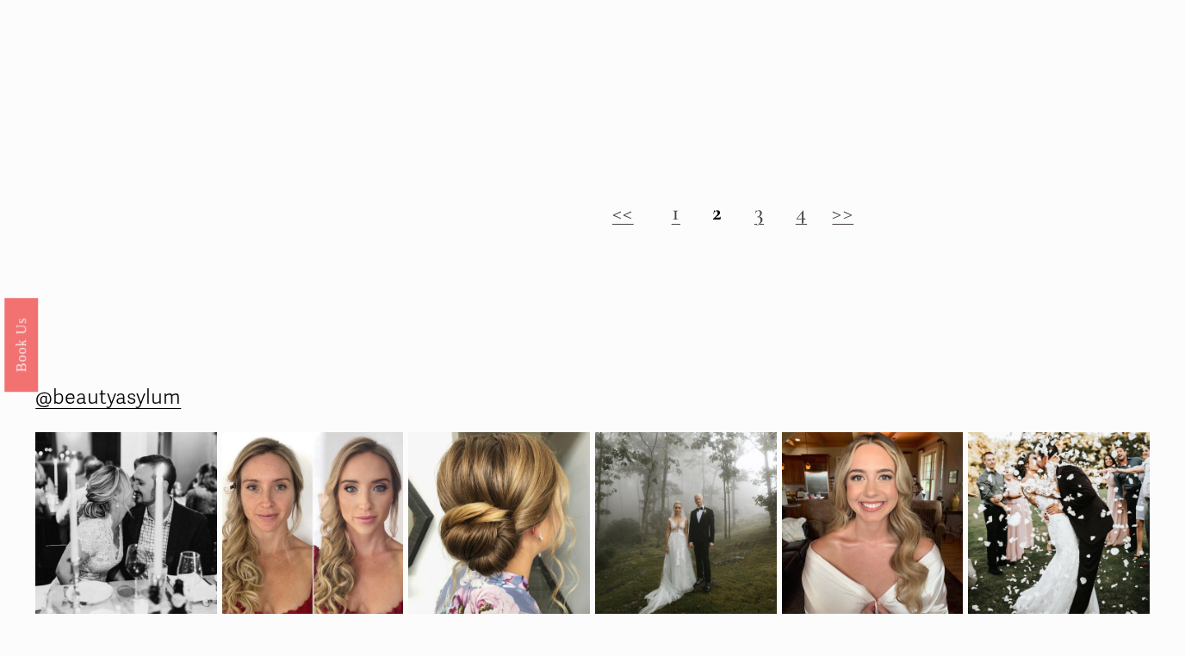
scroll to position [1448, 0]
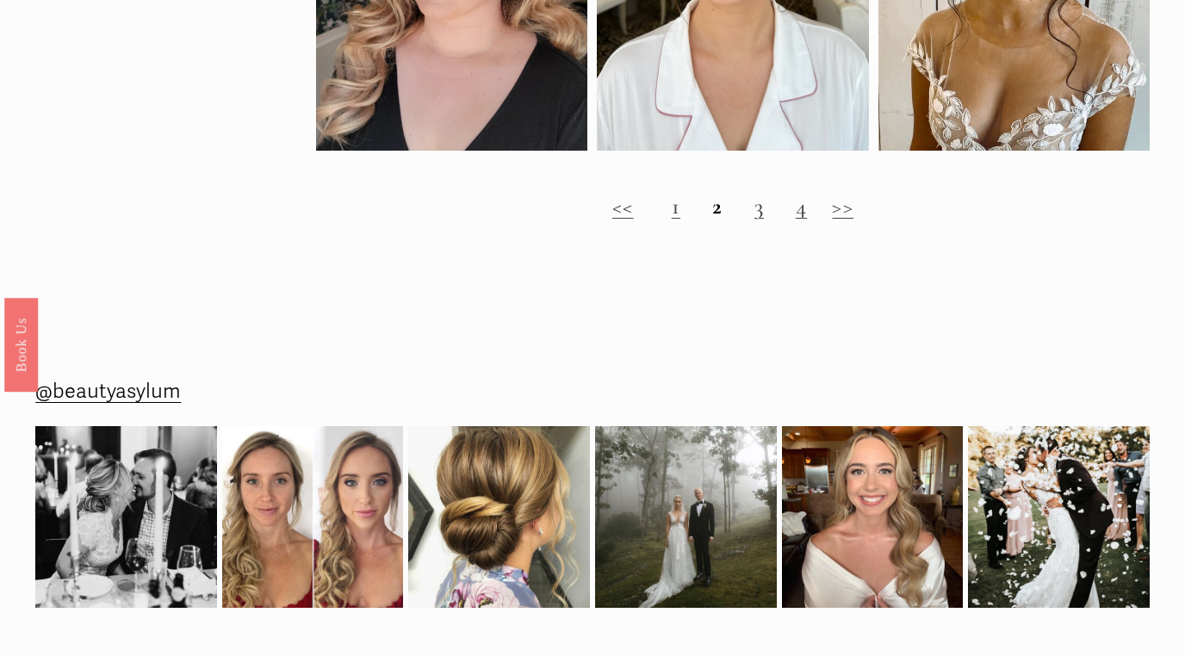
click at [834, 202] on h2 "<< 1 2 3 4 >>" at bounding box center [732, 206] width 833 height 27
click at [840, 208] on link ">>" at bounding box center [843, 206] width 22 height 28
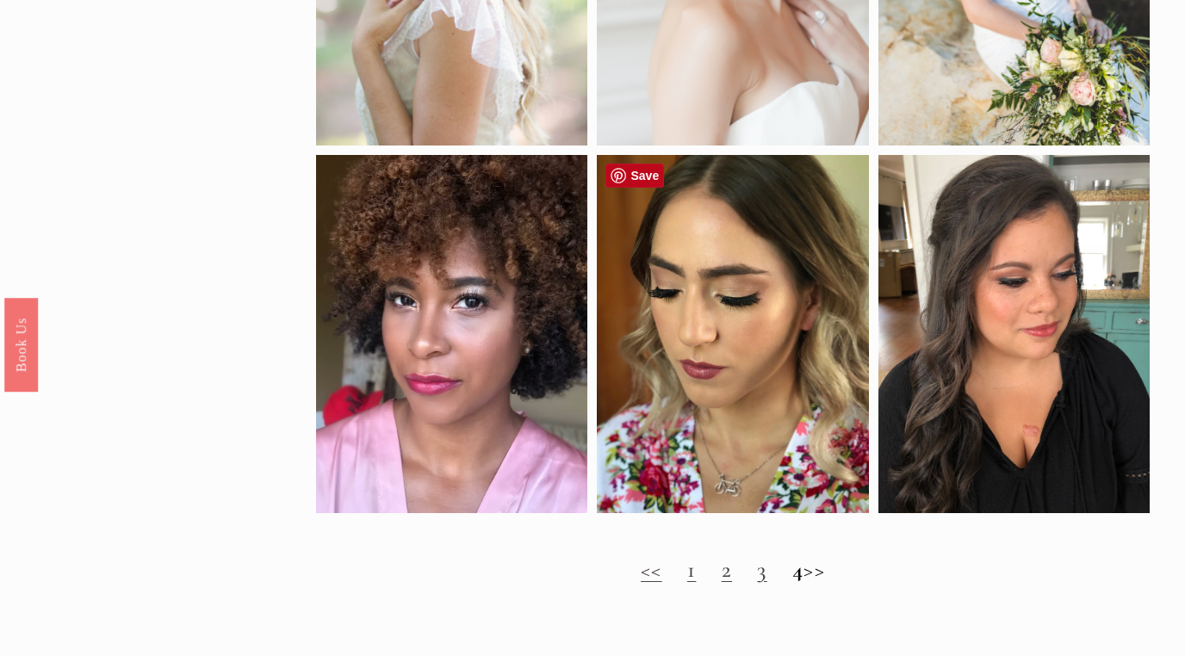
scroll to position [1515, 0]
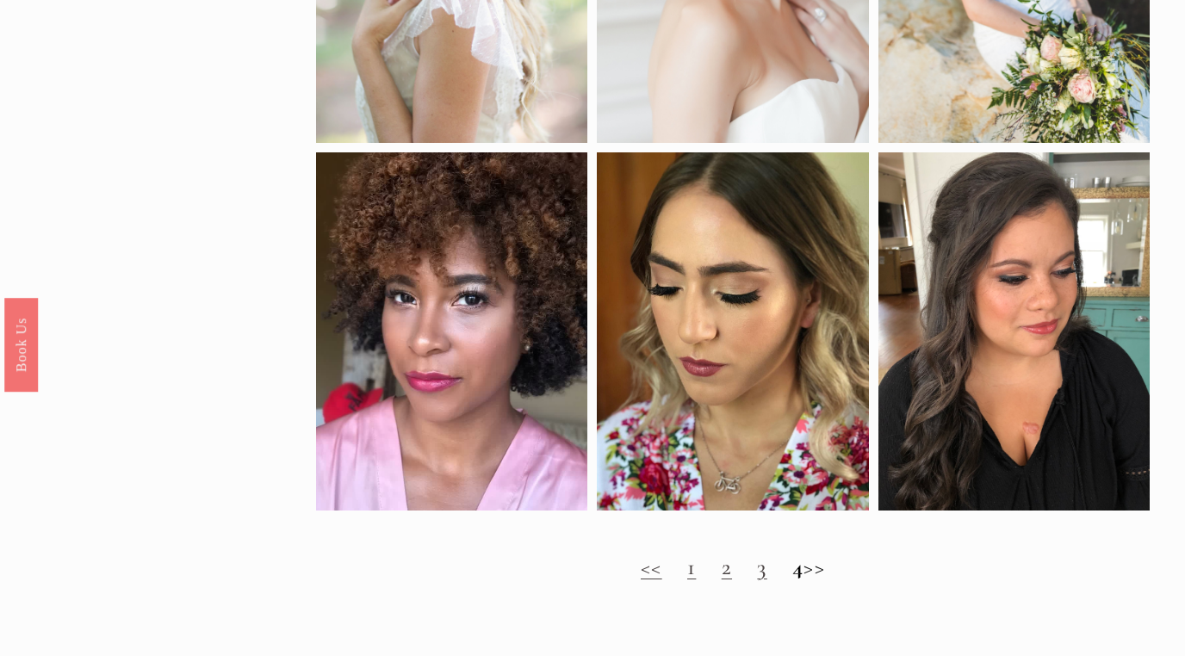
click at [825, 574] on h2 "<< 1 2 3 4 >>" at bounding box center [732, 567] width 833 height 27
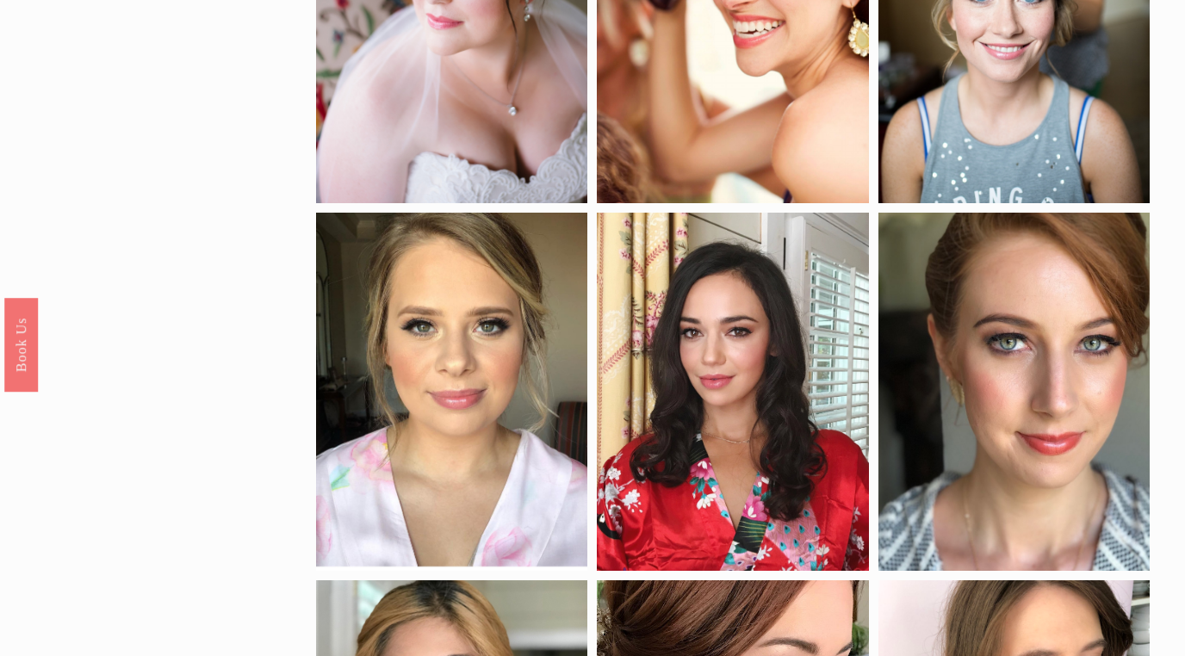
scroll to position [0, 0]
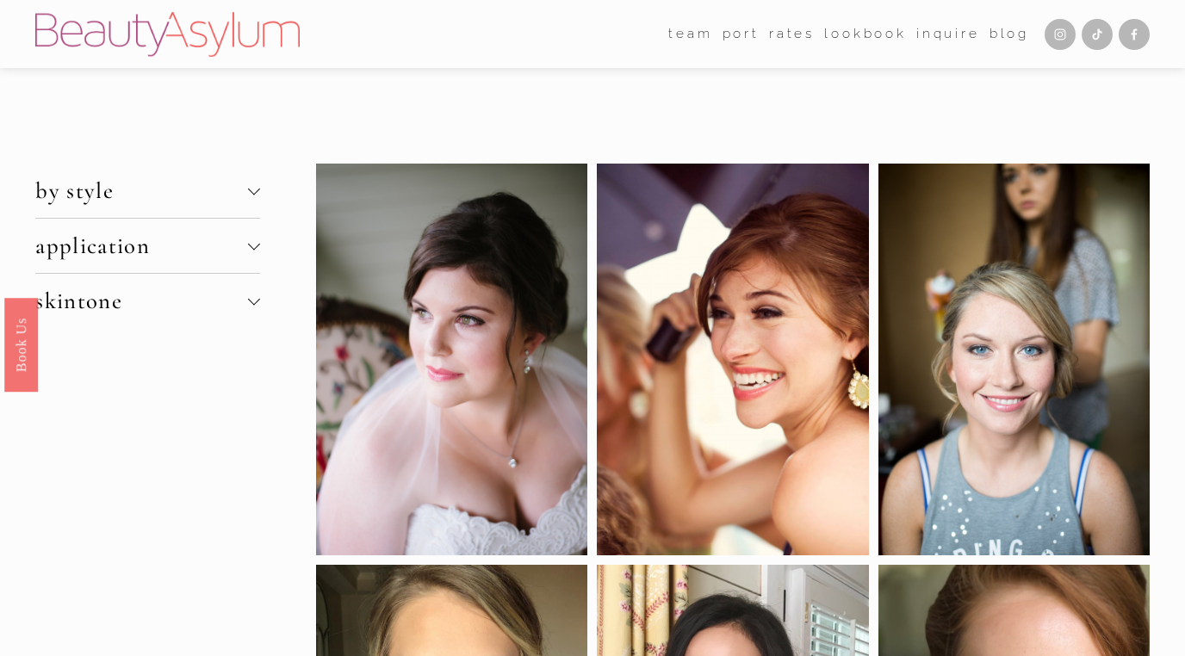
click at [184, 196] on span "by style" at bounding box center [141, 191] width 213 height 28
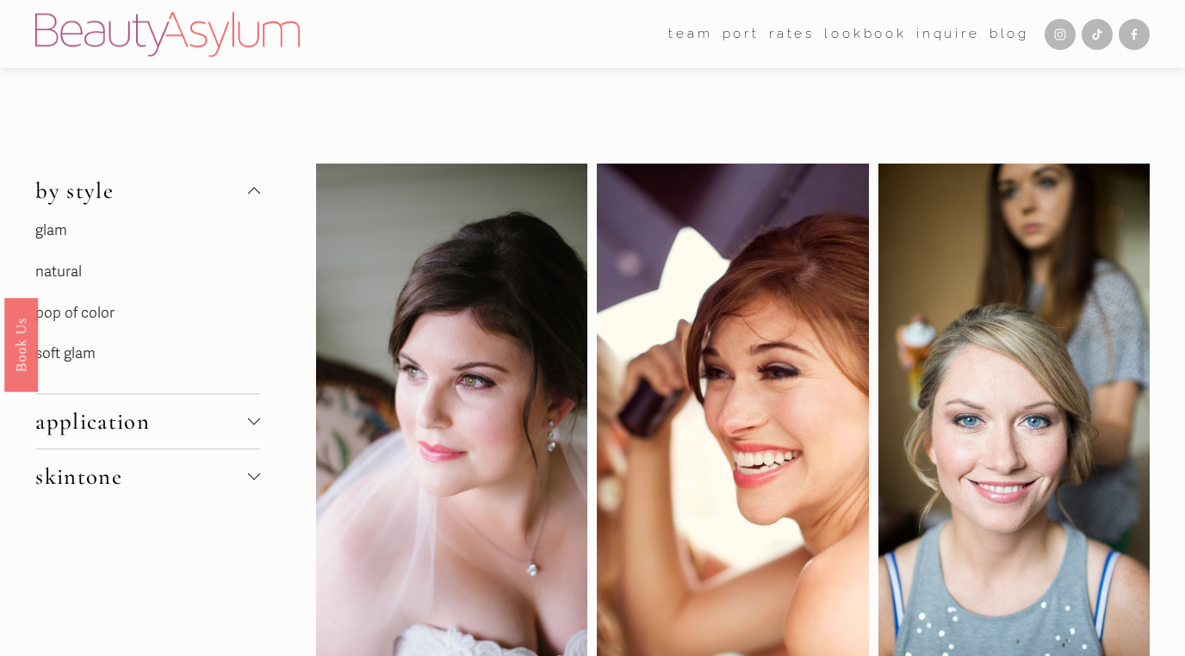
click at [70, 351] on link "soft glam" at bounding box center [65, 354] width 60 height 18
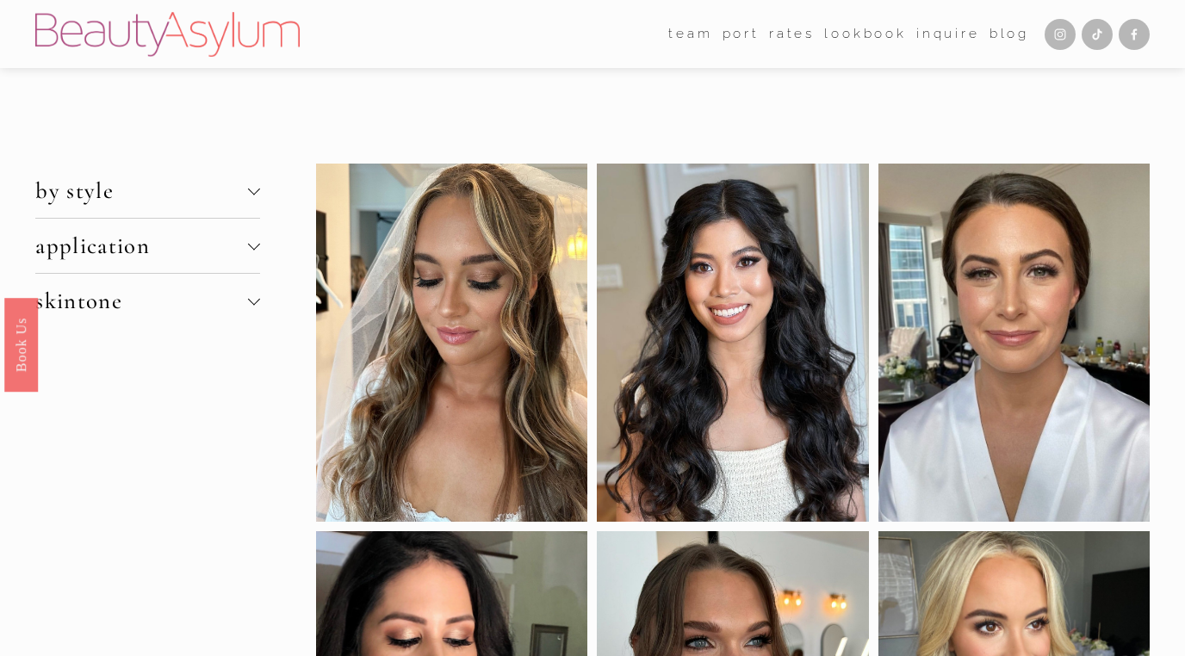
click at [171, 202] on span "by style" at bounding box center [141, 191] width 213 height 28
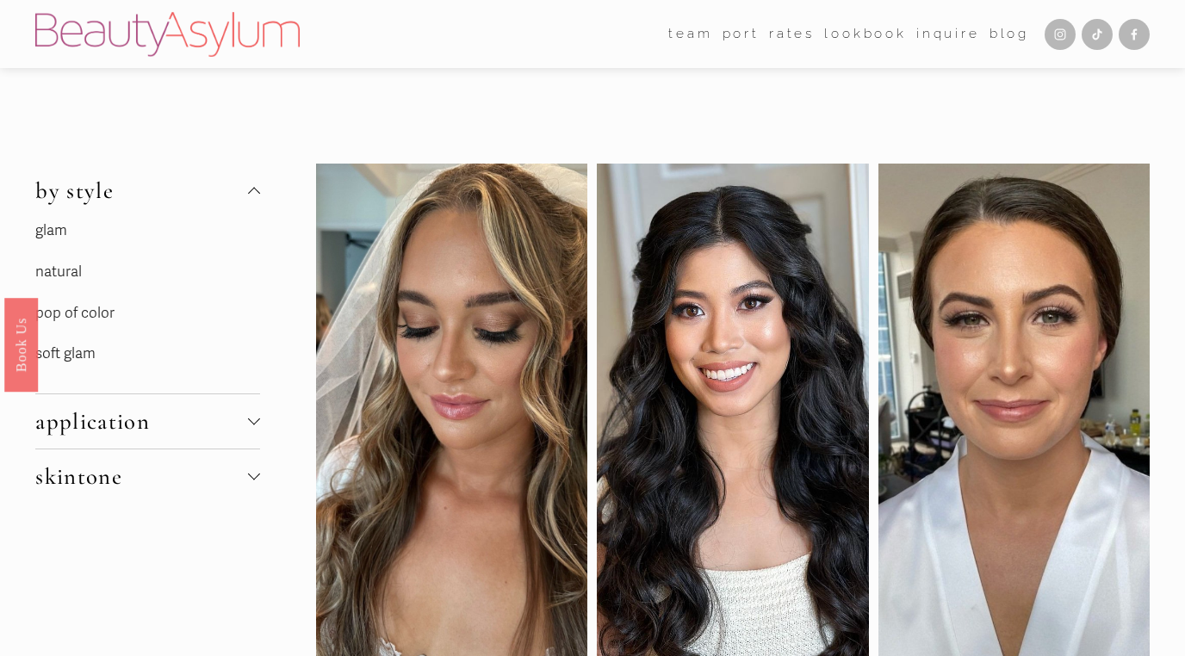
click at [58, 226] on link "glam" at bounding box center [51, 230] width 32 height 18
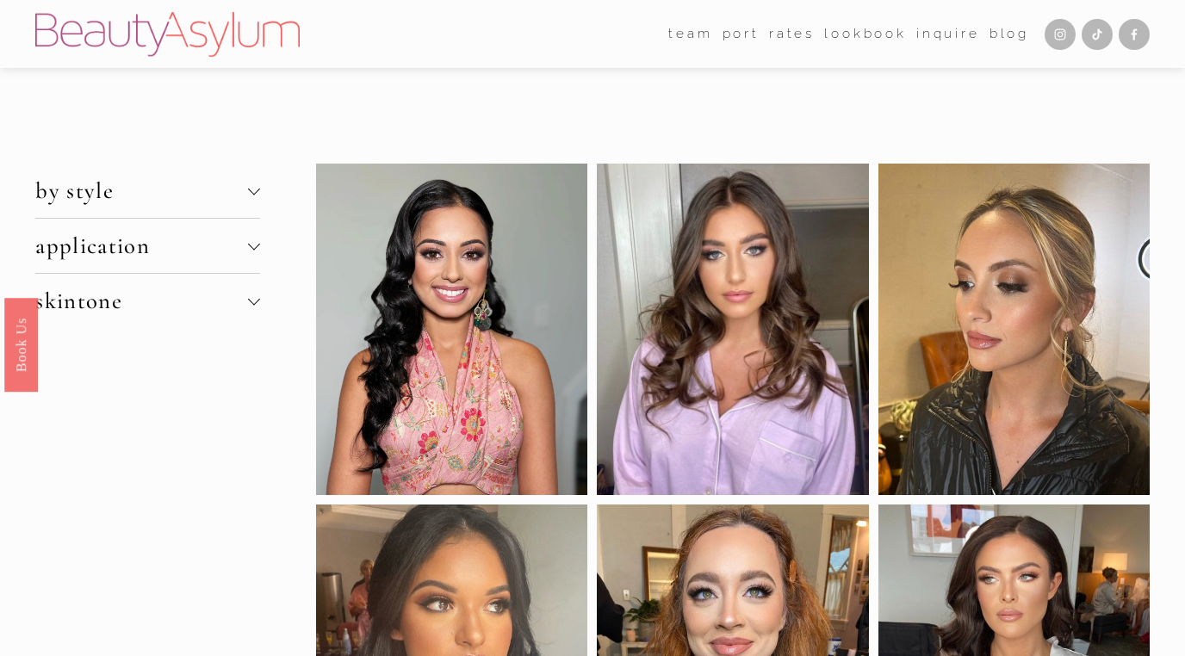
click at [170, 190] on span "by style" at bounding box center [141, 191] width 213 height 28
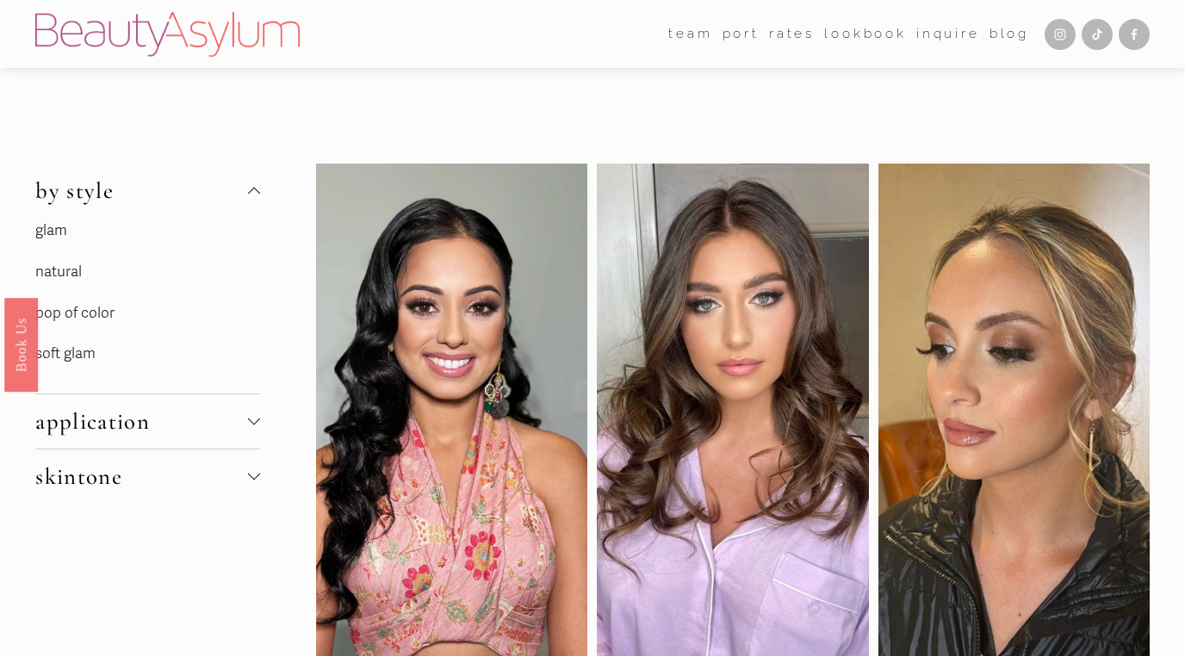
click at [72, 269] on link "natural" at bounding box center [58, 272] width 47 height 18
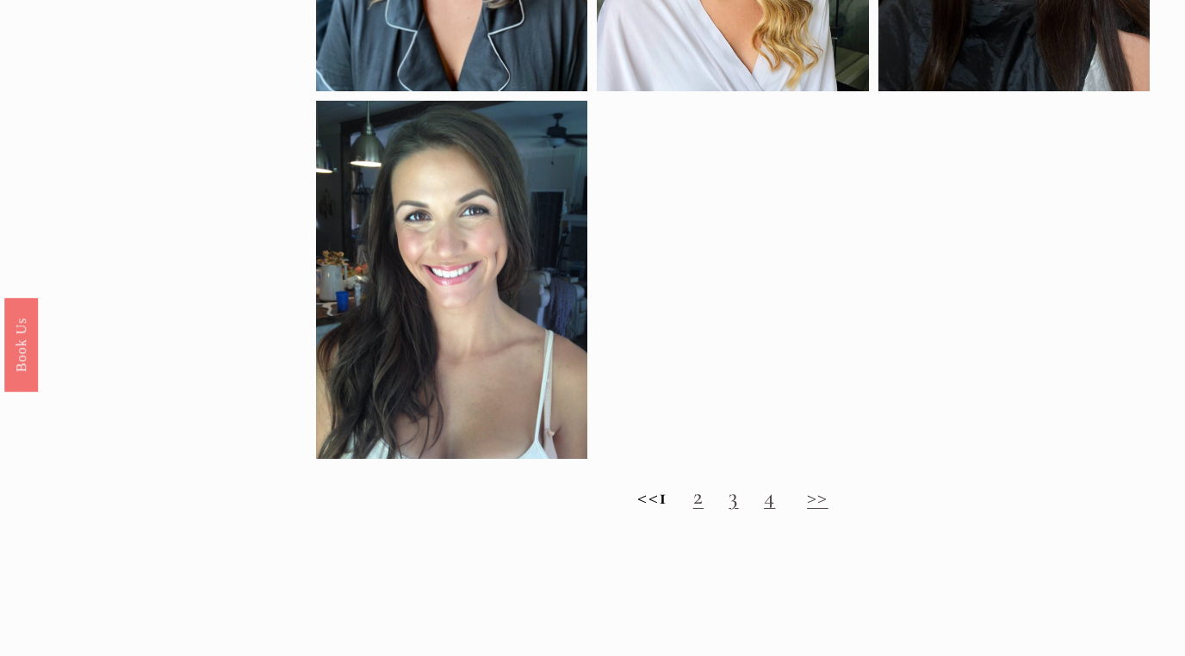
scroll to position [1440, 0]
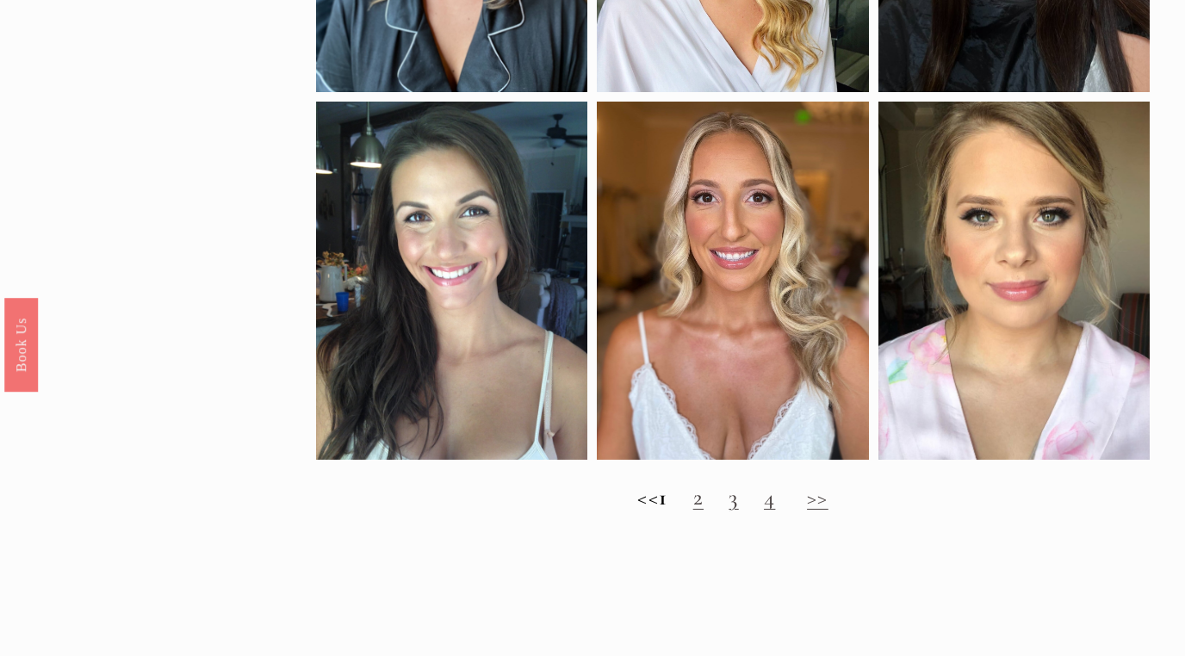
click at [829, 496] on link ">>" at bounding box center [818, 497] width 22 height 28
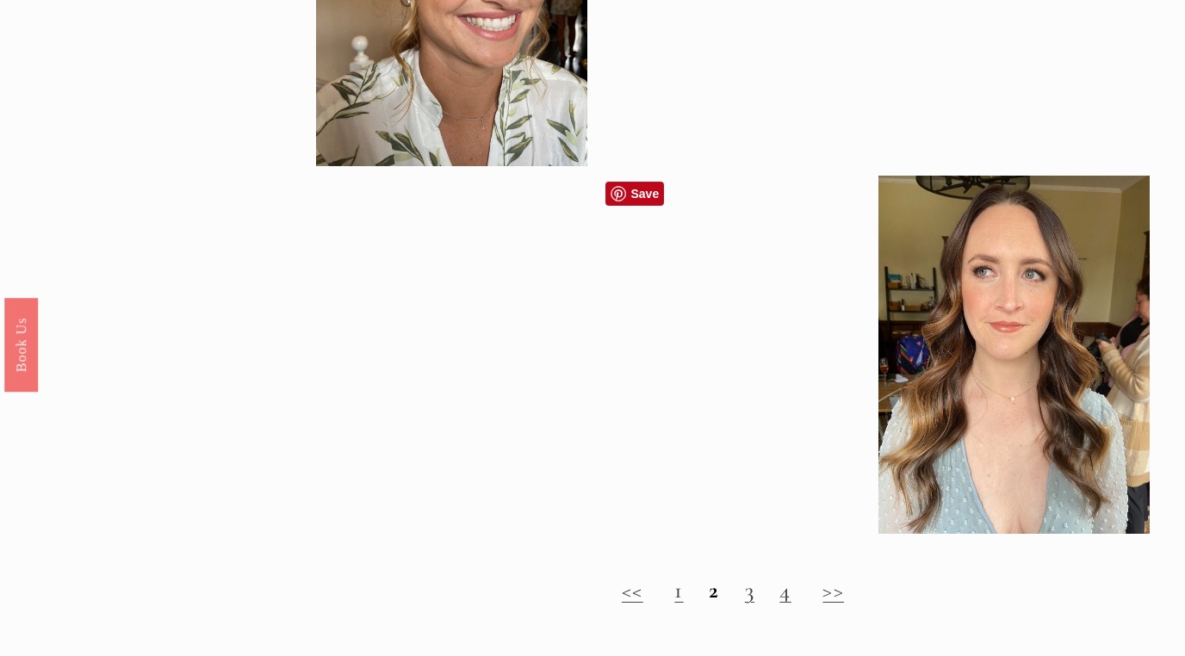
scroll to position [1357, 0]
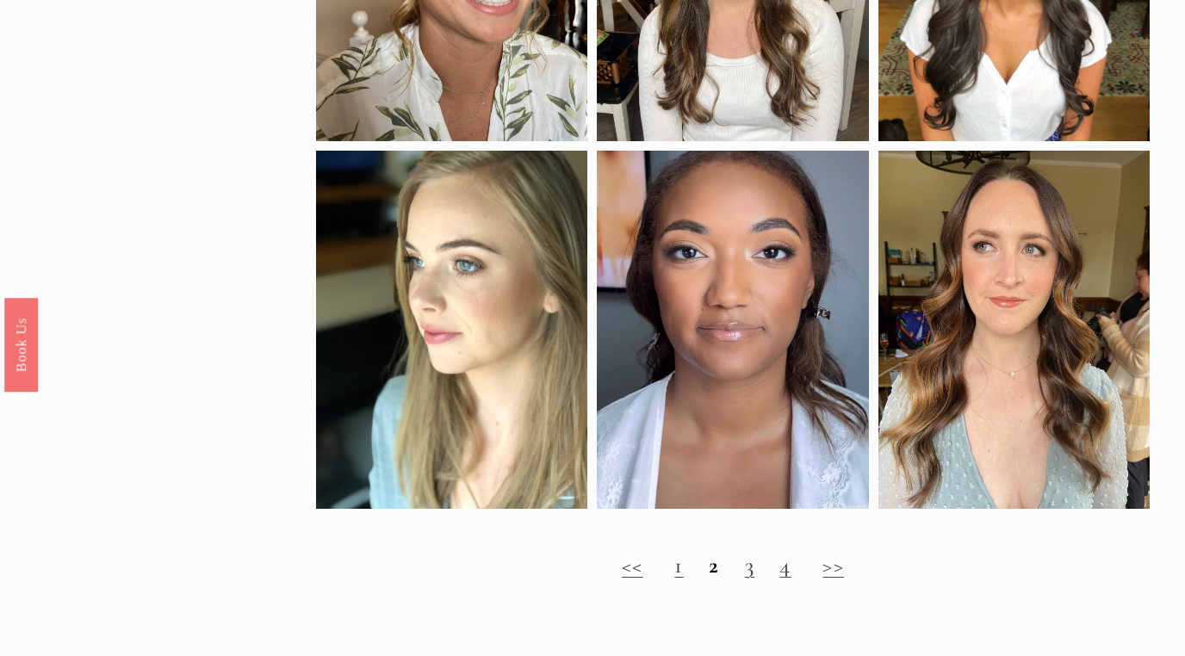
click at [838, 563] on link ">>" at bounding box center [834, 565] width 22 height 28
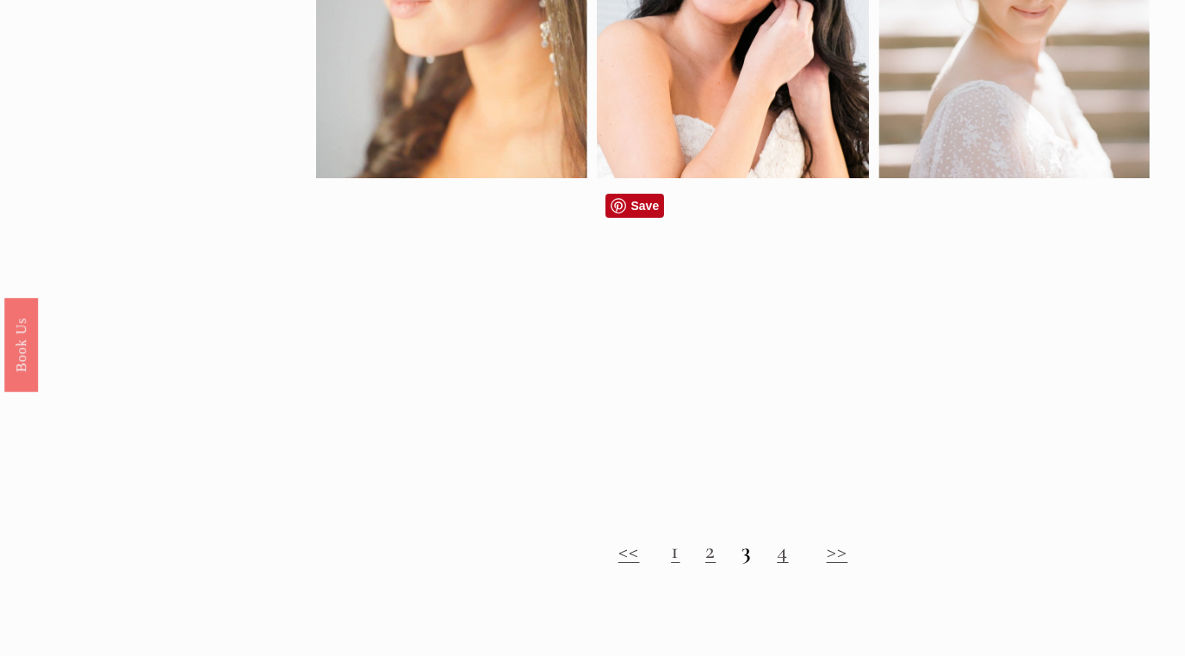
scroll to position [1005, 0]
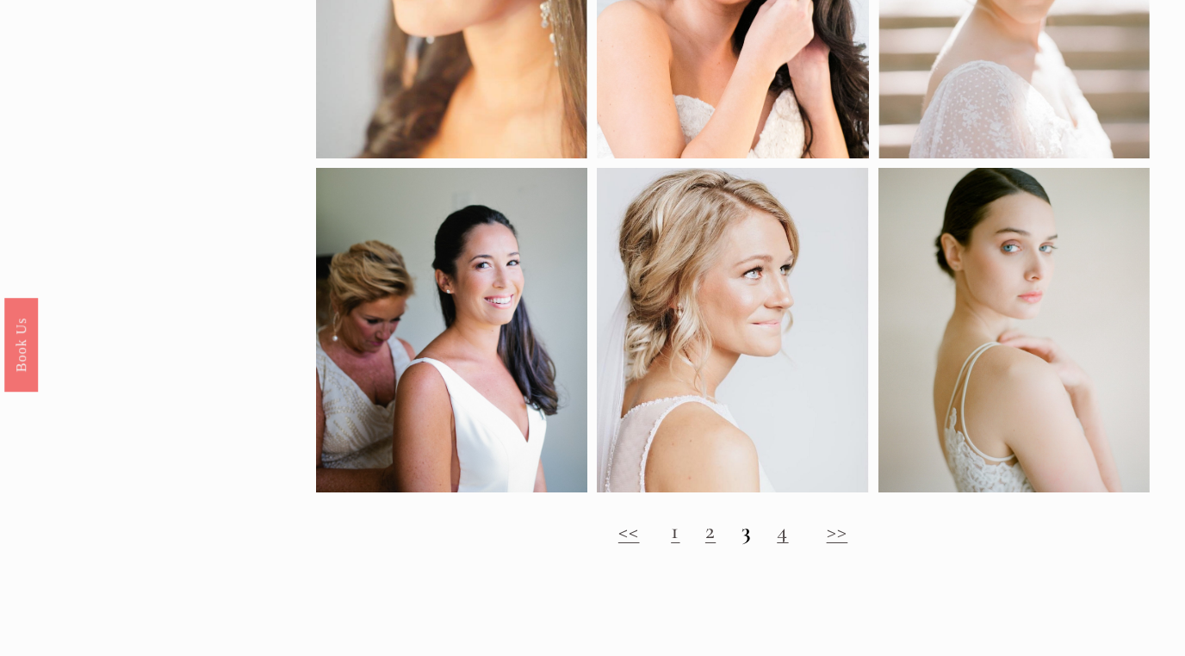
click at [838, 534] on link ">>" at bounding box center [838, 531] width 22 height 28
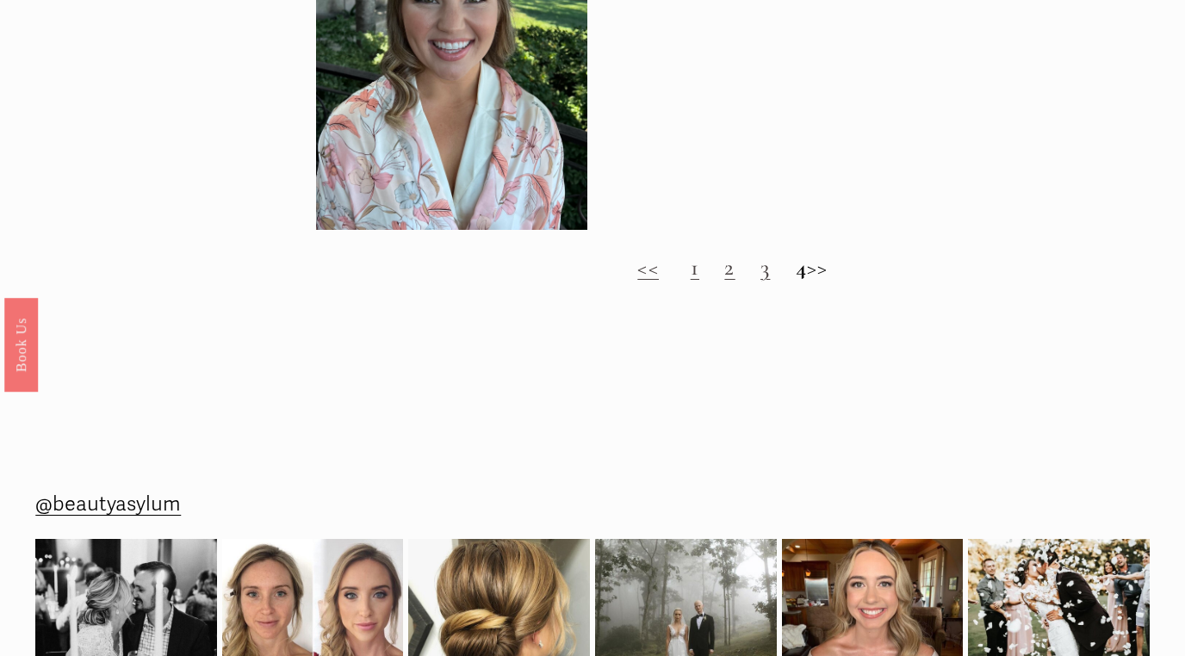
scroll to position [1719, 0]
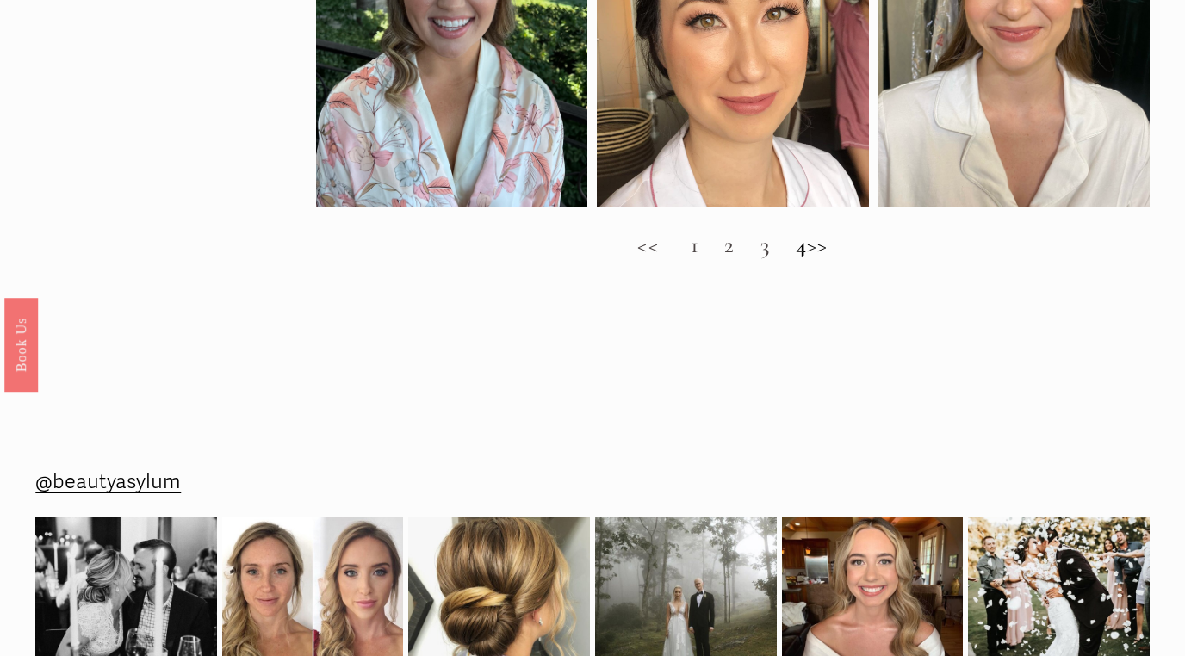
click at [842, 251] on h2 "<< 1 2 3 4 >>" at bounding box center [732, 245] width 833 height 27
click at [691, 254] on link "1" at bounding box center [695, 245] width 9 height 28
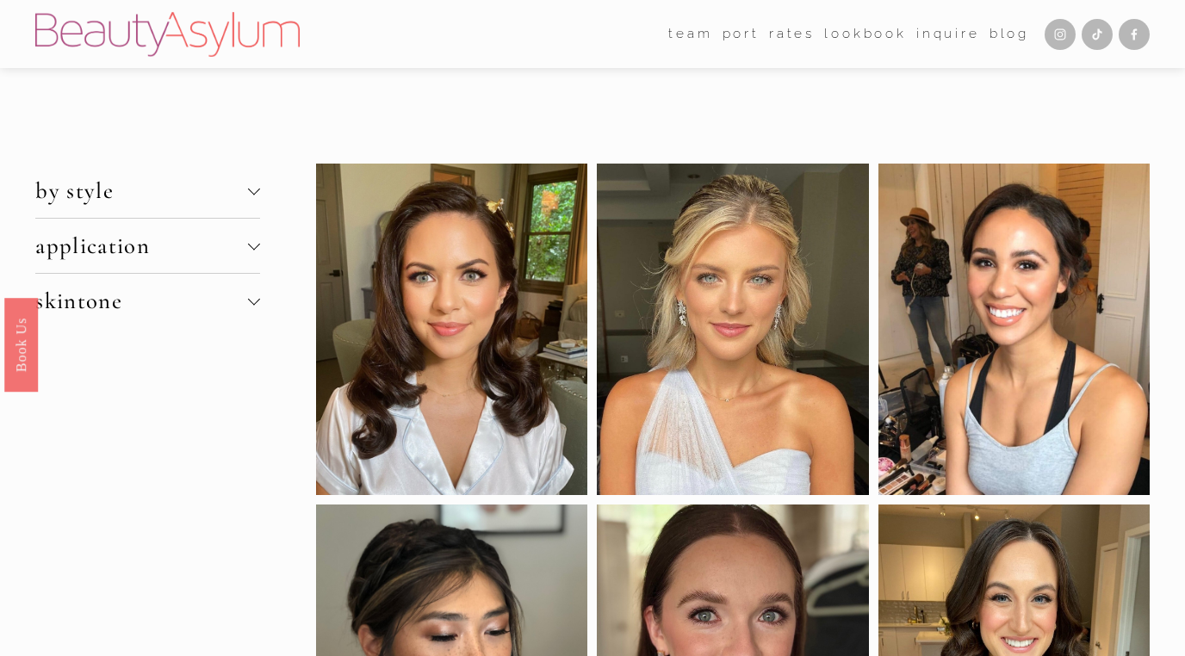
click at [235, 197] on span "by style" at bounding box center [141, 191] width 213 height 28
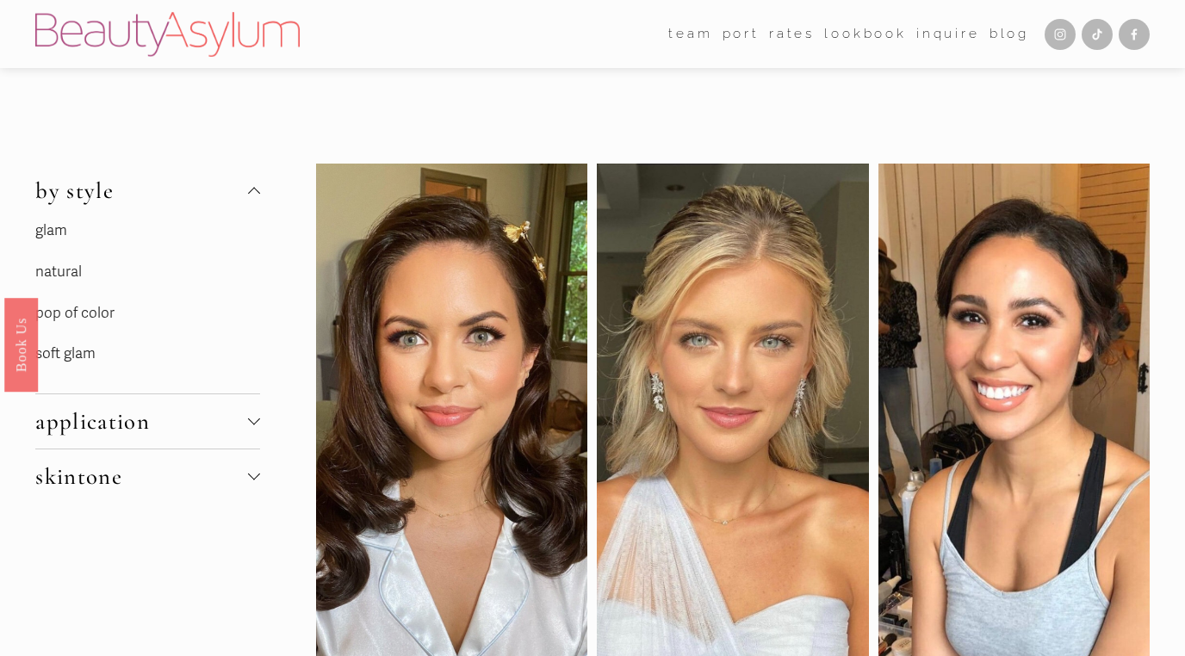
click at [58, 231] on link "glam" at bounding box center [51, 230] width 32 height 18
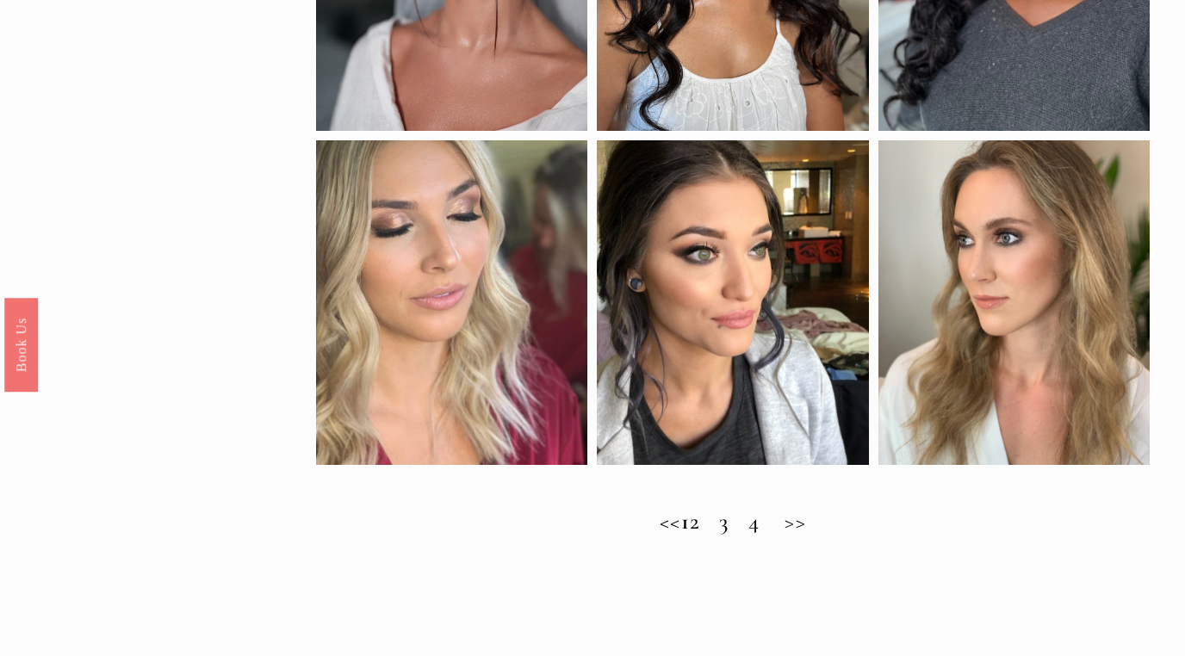
scroll to position [1402, 0]
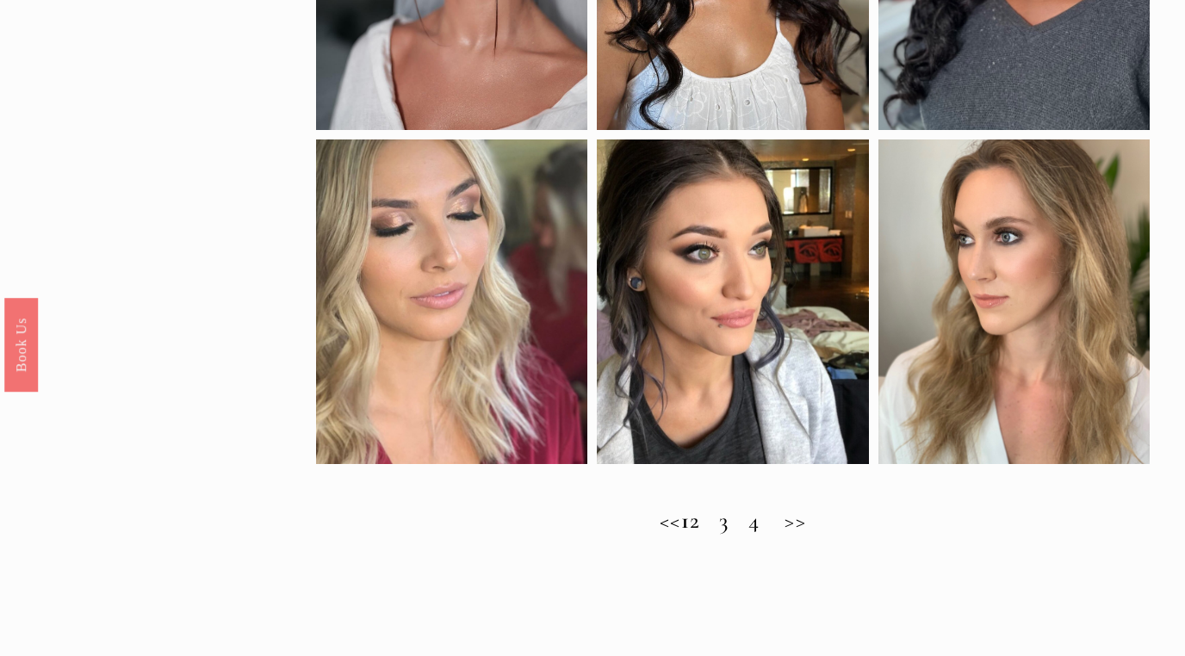
click at [818, 519] on h2 "<< 1 2 3 4 >>" at bounding box center [732, 520] width 833 height 27
click at [811, 522] on h2 "<< 1 2 3 4 >>" at bounding box center [732, 520] width 833 height 27
click at [822, 520] on h2 "<< 1 2 3 4 >>" at bounding box center [732, 520] width 833 height 27
click at [720, 519] on h2 "<< 1 2 3 4 >>" at bounding box center [732, 520] width 833 height 27
click at [744, 522] on h2 "<< 1 2 3 4 >>" at bounding box center [732, 520] width 833 height 27
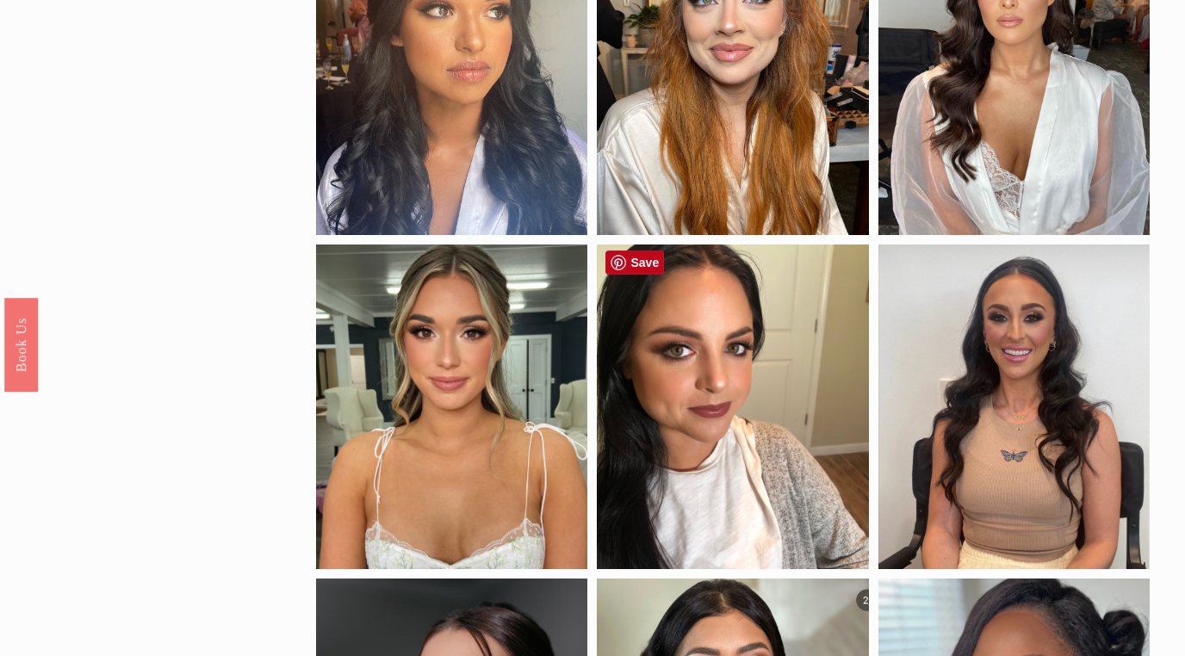
scroll to position [0, 0]
